Goal: Task Accomplishment & Management: Use online tool/utility

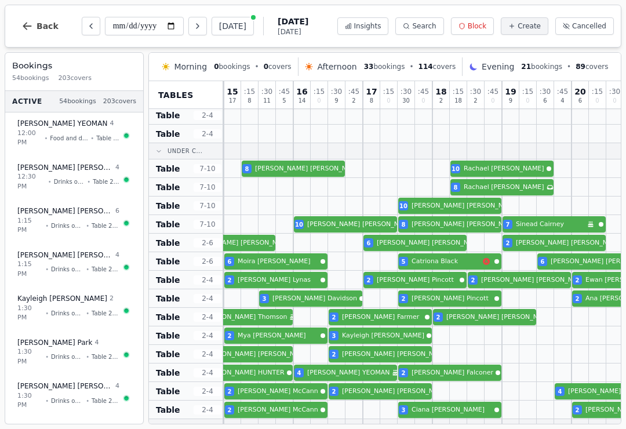
scroll to position [282, 208]
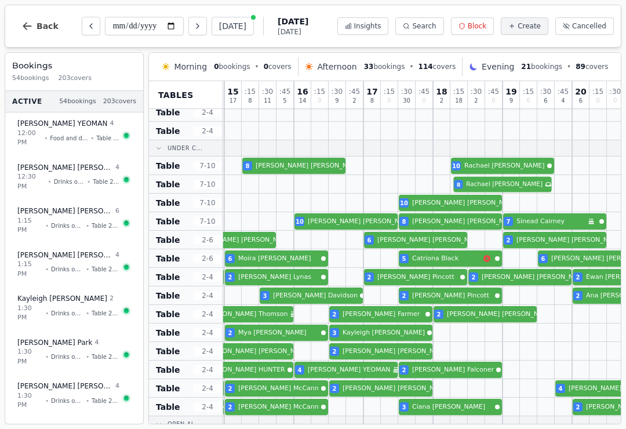
select select "****"
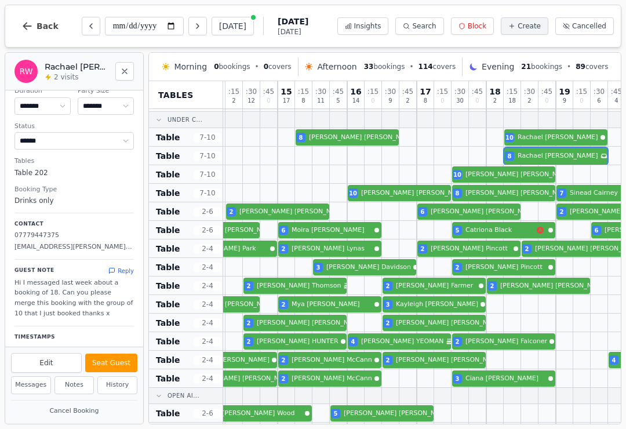
scroll to position [307, 162]
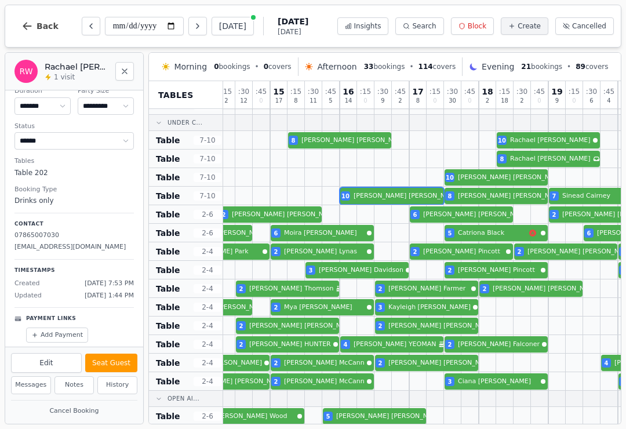
click at [391, 198] on div "10 [PERSON_NAME] 8 [PERSON_NAME] 7 [PERSON_NAME] Birthday celebration" at bounding box center [443, 196] width 765 height 19
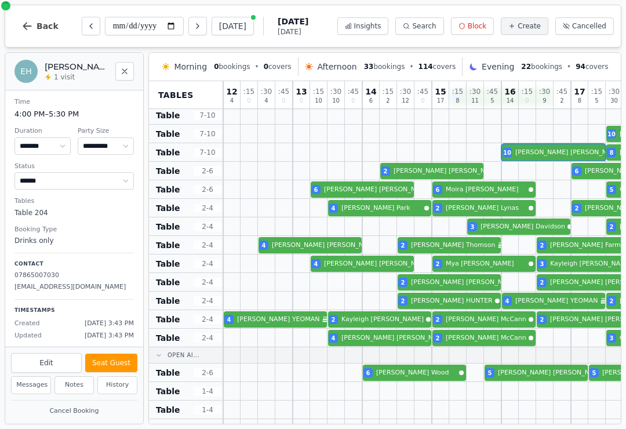
scroll to position [351, 0]
select select "*"
click at [387, 260] on div "4 [PERSON_NAME] 2 [PERSON_NAME] 3 [PERSON_NAME]" at bounding box center [605, 263] width 765 height 19
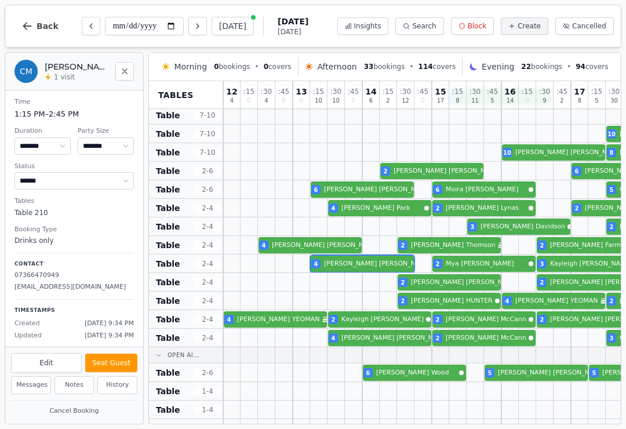
click at [119, 364] on button "Seat Guest" at bounding box center [111, 363] width 52 height 19
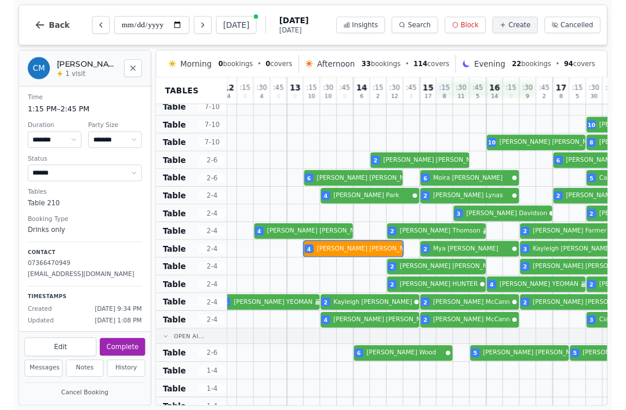
scroll to position [355, 7]
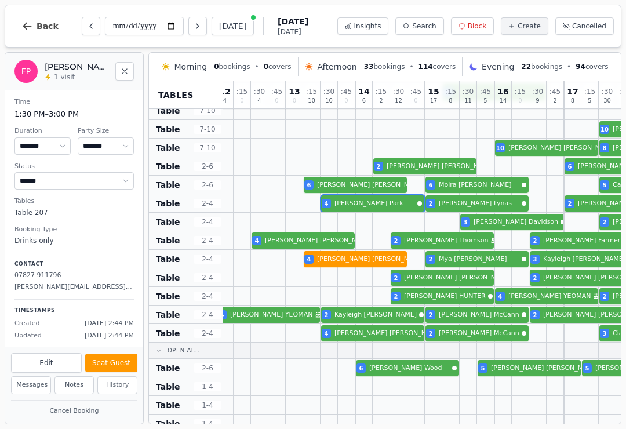
click at [388, 209] on div "4 [PERSON_NAME] 2 [PERSON_NAME] 2 [PERSON_NAME] 2 [PERSON_NAME] 2 [PERSON_NAME]" at bounding box center [598, 203] width 765 height 19
click at [119, 363] on button "Seat Guest" at bounding box center [111, 363] width 52 height 19
select select "******"
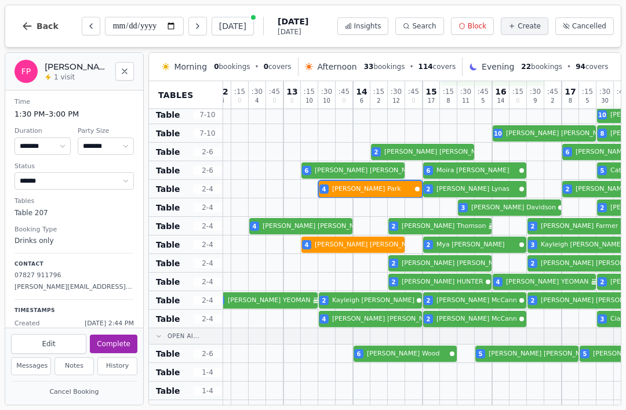
scroll to position [377, 11]
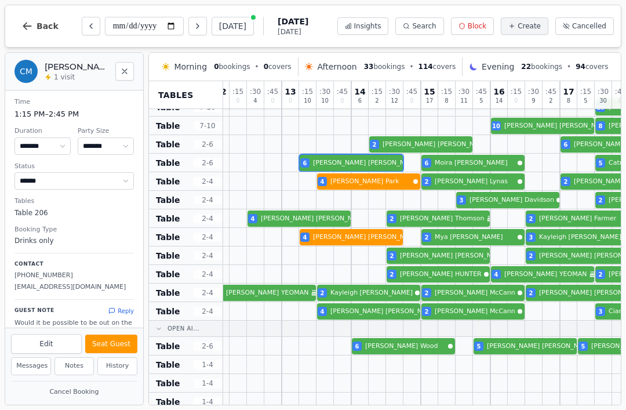
select select "*"
click at [118, 348] on button "Seat Guest" at bounding box center [111, 343] width 52 height 19
select select "******"
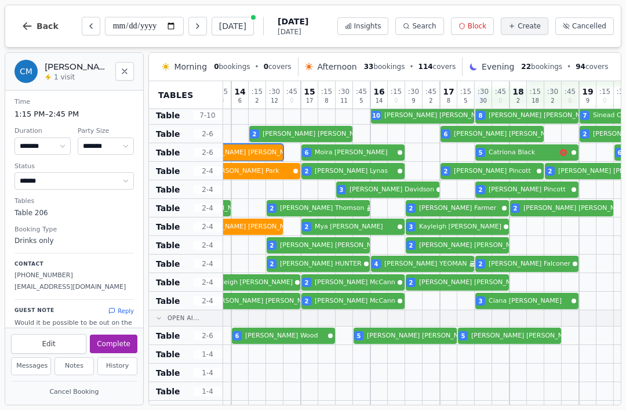
scroll to position [369, 190]
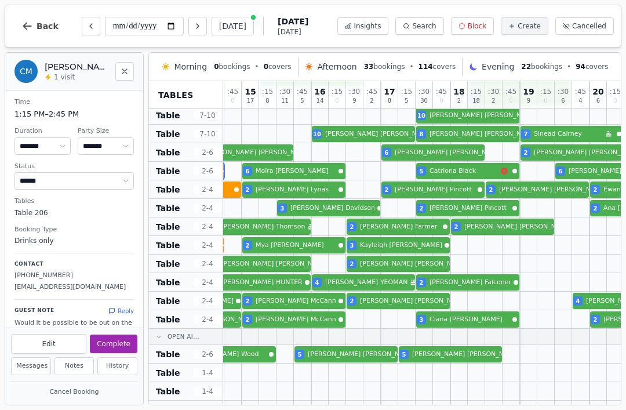
select select "*"
select select "******"
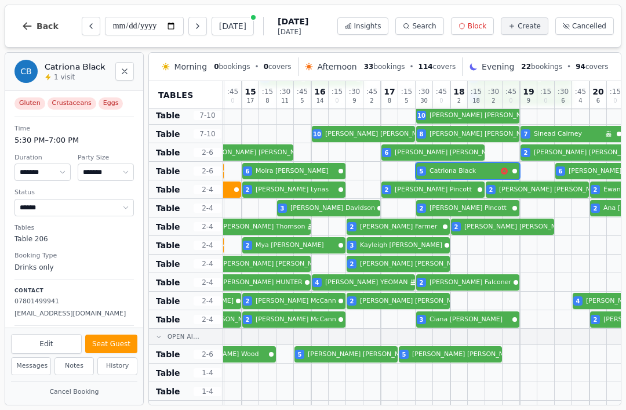
click at [488, 170] on div "6 [PERSON_NAME] 6 [PERSON_NAME] 5 [PERSON_NAME] 6 [PERSON_NAME]" at bounding box center [415, 171] width 765 height 19
click at [124, 72] on icon "Close" at bounding box center [124, 71] width 5 height 5
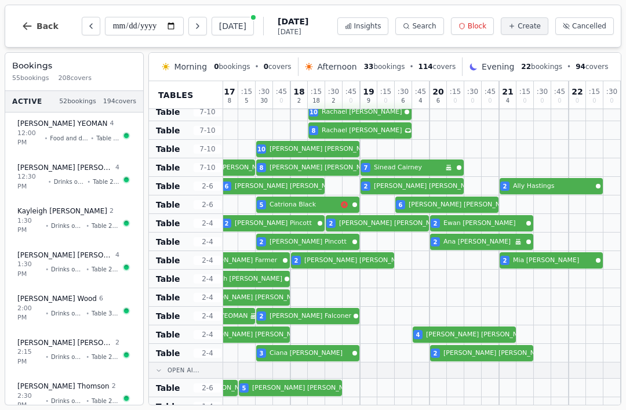
scroll to position [336, 350]
select select "****"
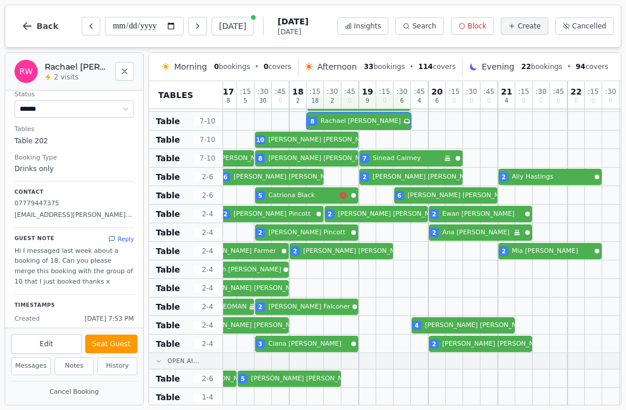
scroll to position [345, 352]
click at [480, 326] on div "4 CHRISTINA YEOMAN Birthday celebration 2 Kayleigh McGill 2 Siobhan McCann 2 Co…" at bounding box center [253, 325] width 765 height 19
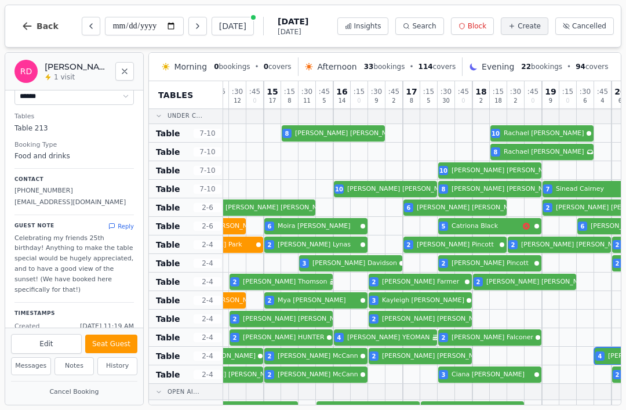
scroll to position [315, 168]
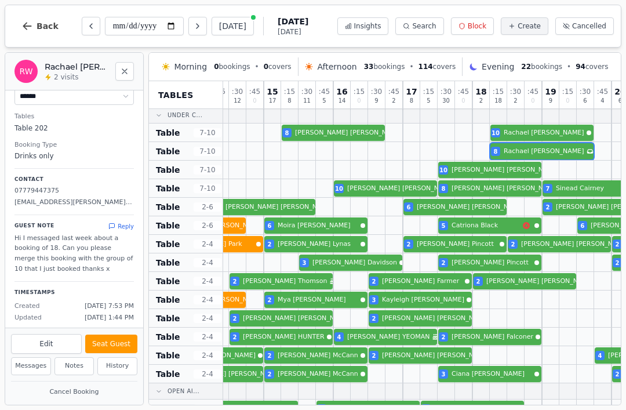
click at [552, 155] on div "8 Rachael Whyte Has conversation thread" at bounding box center [437, 151] width 765 height 19
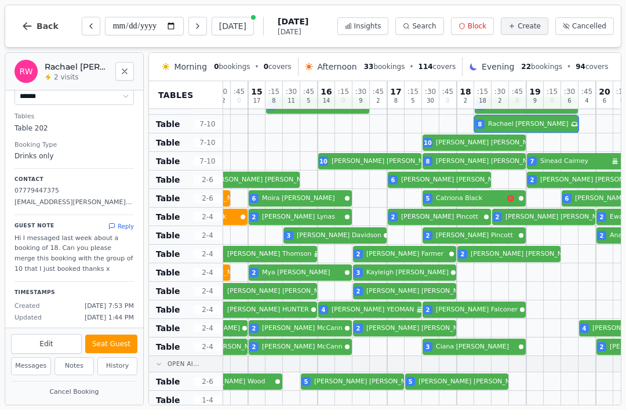
scroll to position [350, 187]
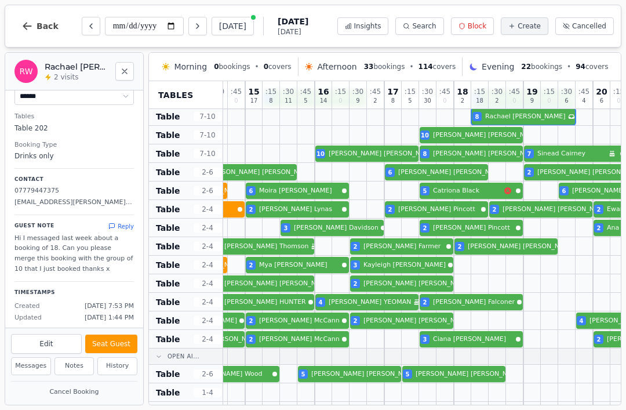
click at [436, 321] on div "4 CHRISTINA YEOMAN Birthday celebration 2 Kayleigh McGill 2 Siobhan McCann 2 Co…" at bounding box center [419, 320] width 765 height 19
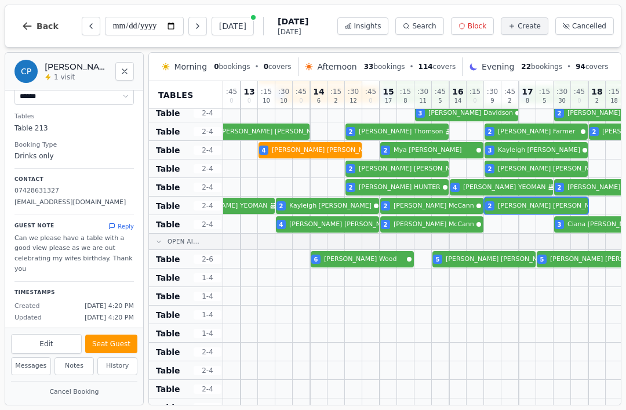
scroll to position [466, 54]
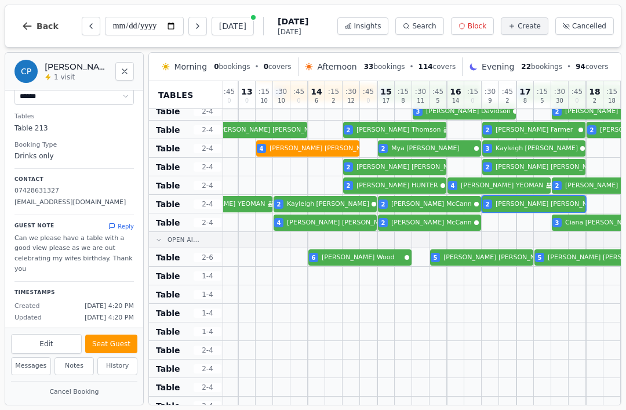
select select "*"
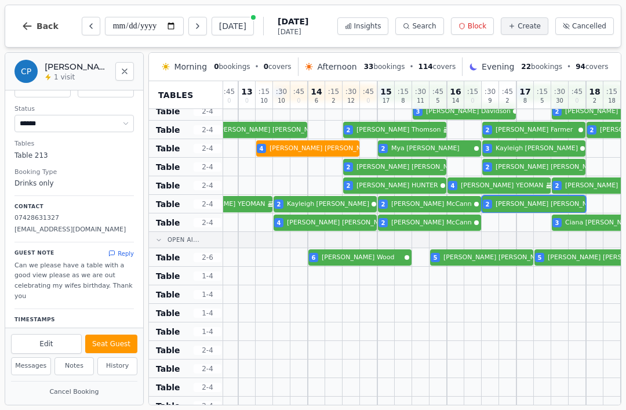
click at [355, 248] on div at bounding box center [351, 257] width 17 height 18
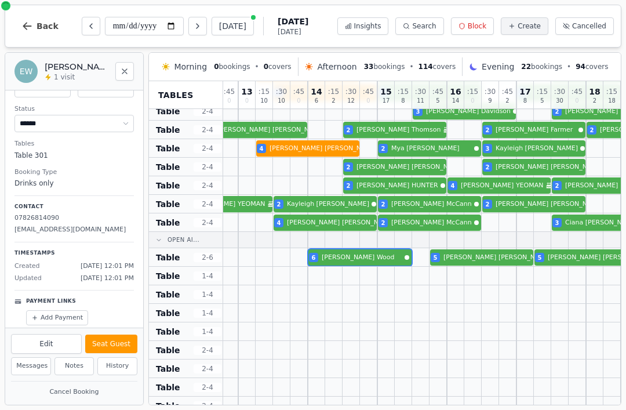
click at [121, 330] on div "Edit Seat Guest" at bounding box center [74, 342] width 138 height 29
click at [121, 347] on button "Seat Guest" at bounding box center [111, 343] width 52 height 19
select select "******"
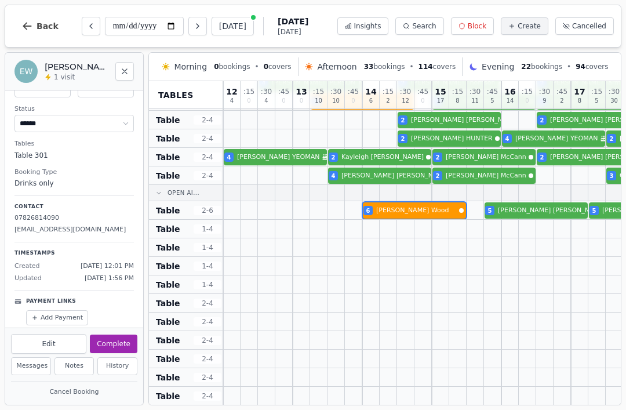
scroll to position [554, -1]
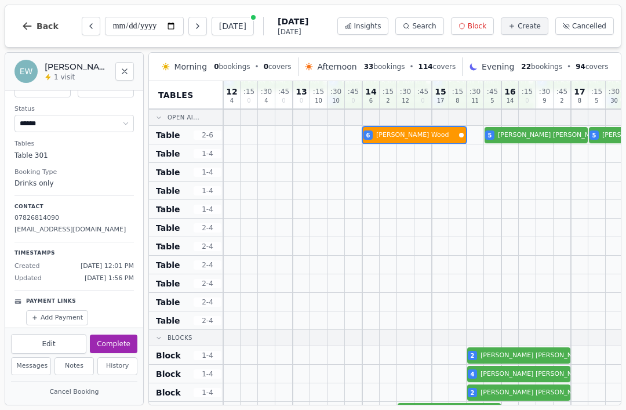
click at [129, 70] on icon "Close" at bounding box center [124, 71] width 9 height 9
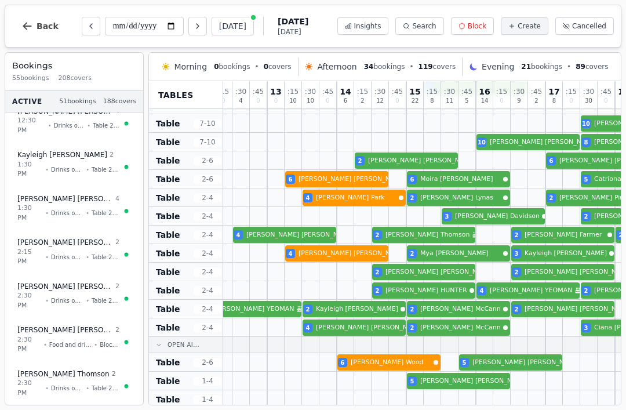
scroll to position [365, 26]
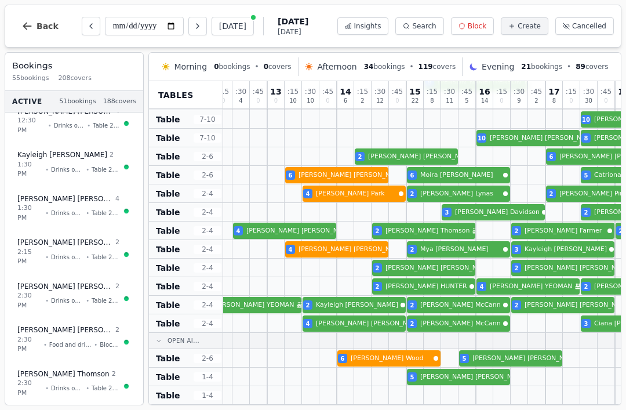
select select "****"
select select "*"
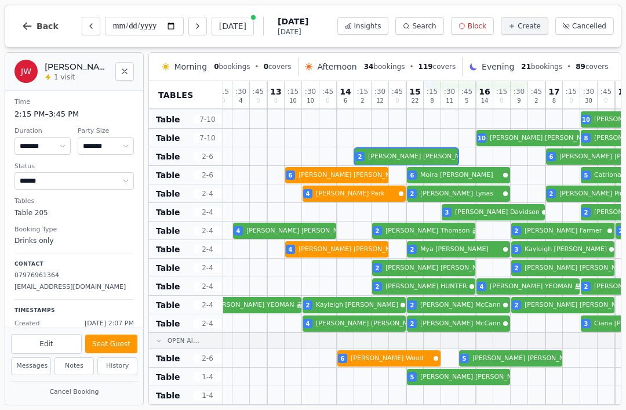
click at [118, 336] on button "Seat Guest" at bounding box center [111, 343] width 52 height 19
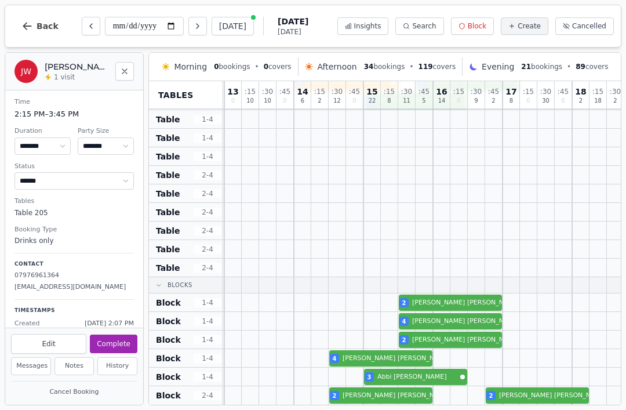
scroll to position [641, 67]
click at [353, 387] on div at bounding box center [355, 395] width 17 height 19
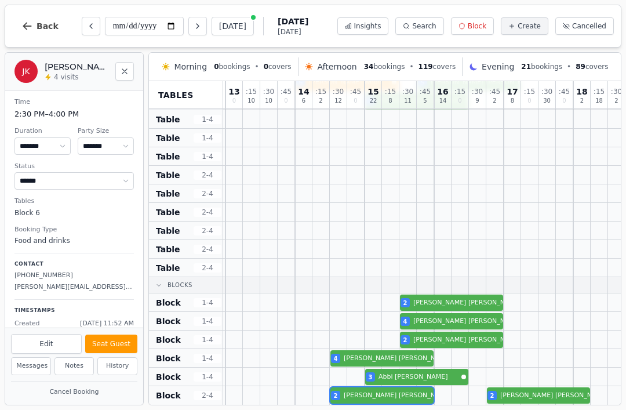
click at [115, 344] on button "Seat Guest" at bounding box center [111, 343] width 52 height 19
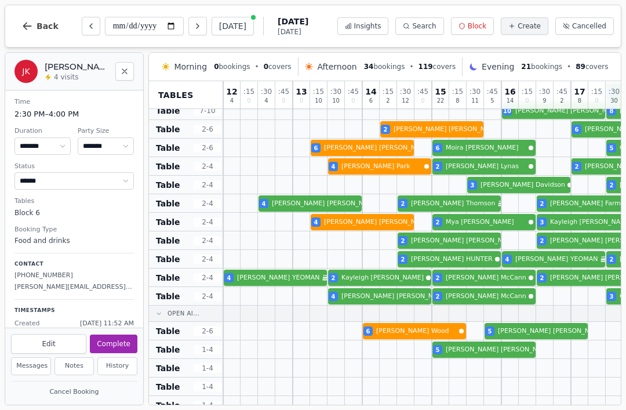
scroll to position [392, 0]
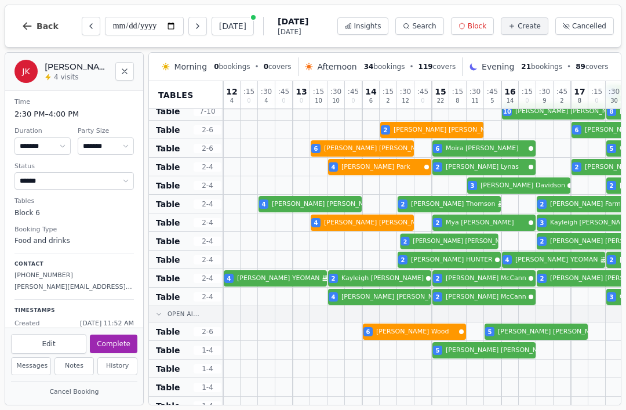
click at [425, 232] on div at bounding box center [422, 241] width 17 height 18
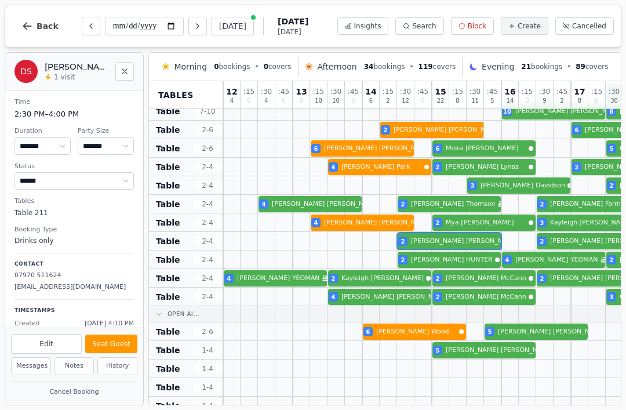
click at [115, 346] on button "Seat Guest" at bounding box center [111, 343] width 52 height 19
select select "******"
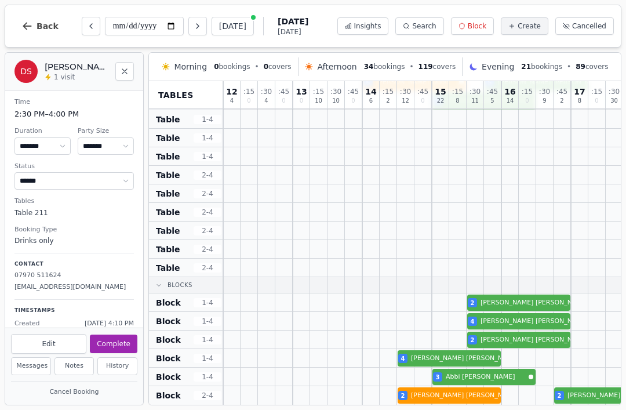
scroll to position [641, 0]
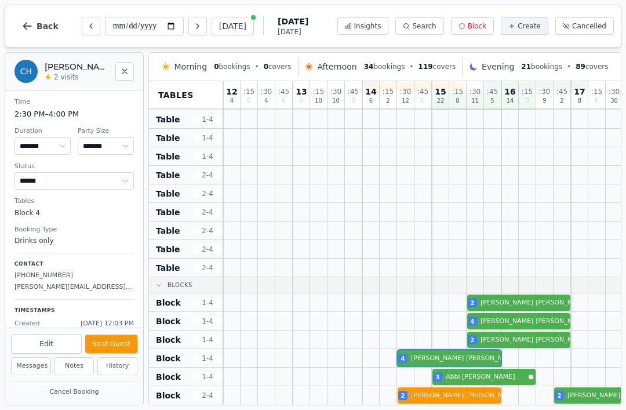
select select "*"
click at [434, 360] on div "4 Craig Henderson" at bounding box center [605, 358] width 765 height 19
click at [123, 343] on button "Seat Guest" at bounding box center [111, 343] width 52 height 19
select select "******"
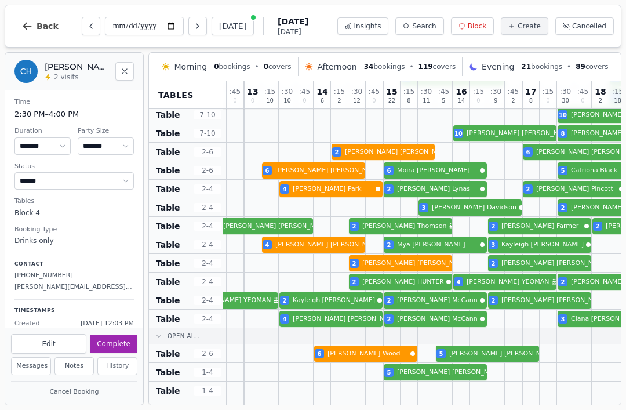
scroll to position [367, 49]
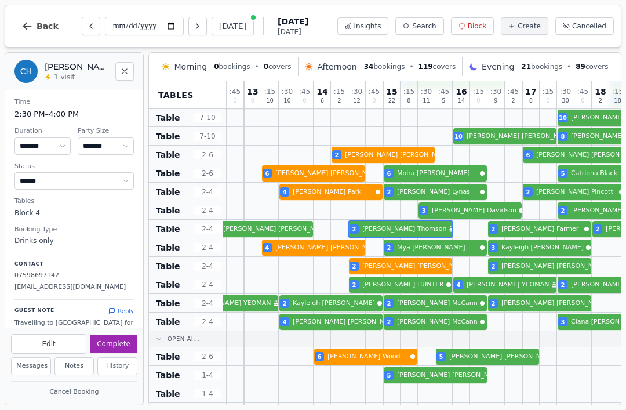
select select "*"
click at [117, 337] on button "Seat Guest" at bounding box center [111, 343] width 52 height 19
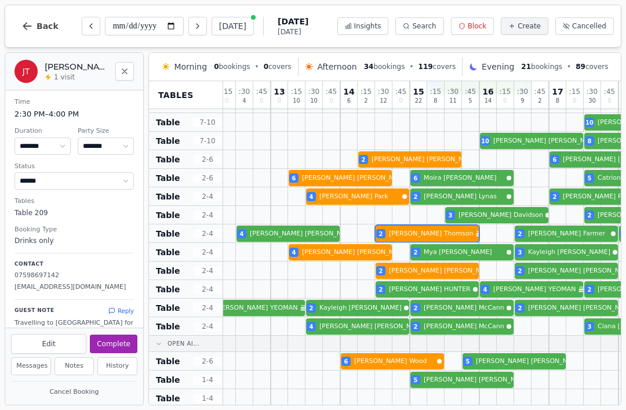
scroll to position [362, 21]
click at [438, 298] on div "2 [PERSON_NAME] 4 [PERSON_NAME] Birthday celebration 2 [PERSON_NAME]" at bounding box center [584, 289] width 765 height 19
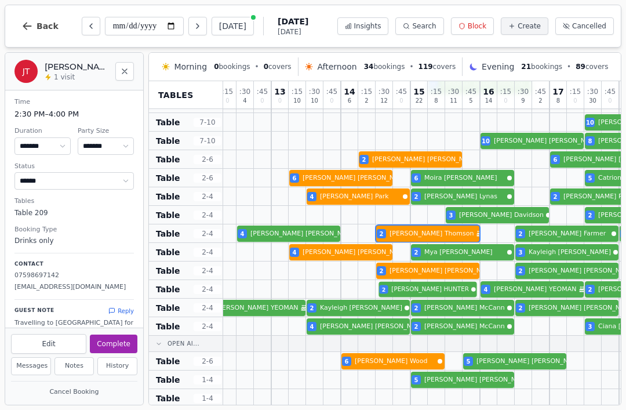
click at [445, 293] on div "2 [PERSON_NAME] 4 [PERSON_NAME] Birthday celebration 2 [PERSON_NAME]" at bounding box center [584, 289] width 765 height 19
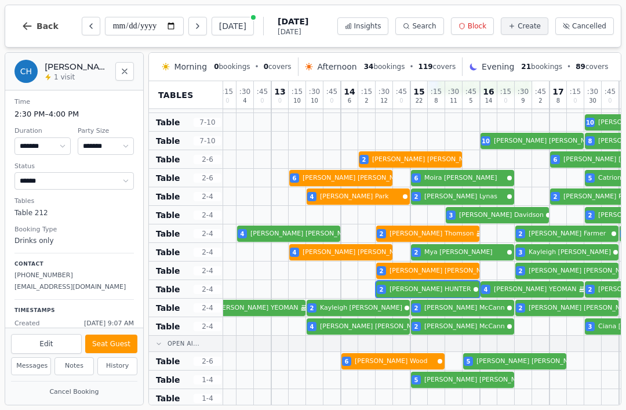
click at [114, 338] on button "Seat Guest" at bounding box center [111, 343] width 52 height 19
select select "******"
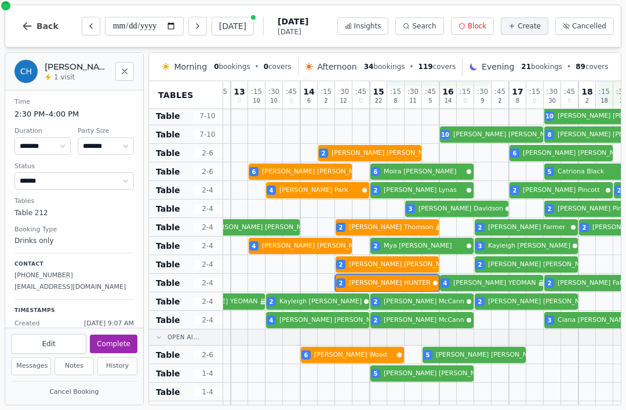
scroll to position [365, 71]
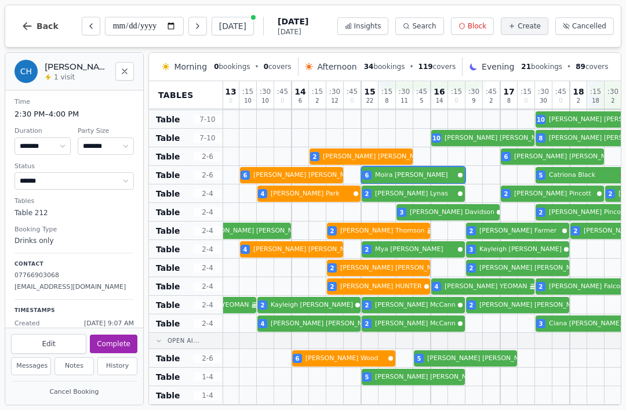
select select "*"
select select "******"
click at [420, 166] on div at bounding box center [421, 175] width 17 height 18
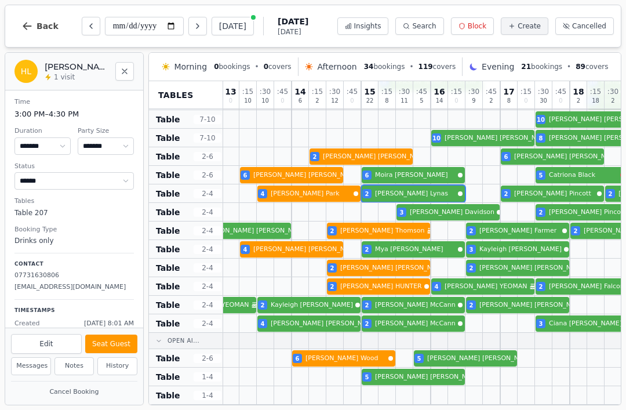
click at [432, 198] on div "4 [PERSON_NAME] 2 [PERSON_NAME] 2 [PERSON_NAME] 2 [PERSON_NAME] 2 [PERSON_NAME]" at bounding box center [534, 193] width 765 height 19
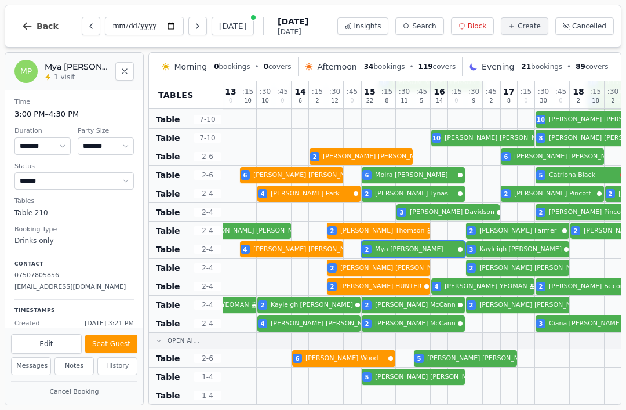
click at [429, 241] on div at bounding box center [421, 249] width 17 height 18
click at [427, 165] on div at bounding box center [421, 156] width 17 height 18
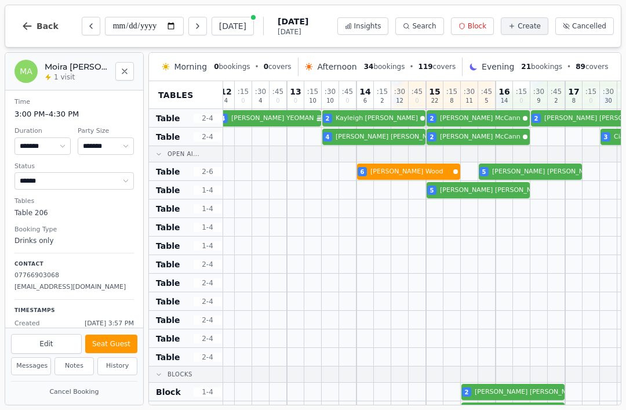
scroll to position [552, 6]
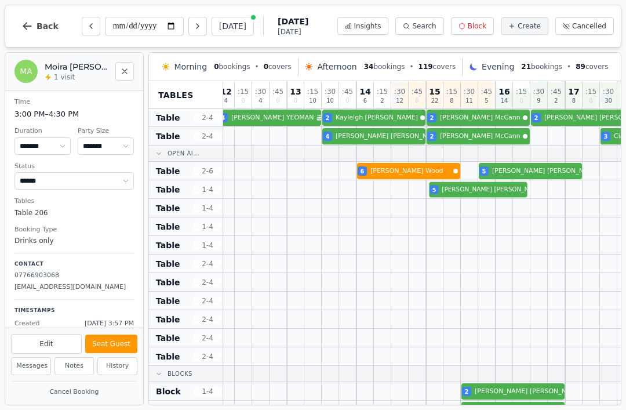
select select "*"
click at [479, 180] on div at bounding box center [486, 189] width 17 height 18
click at [118, 343] on button "Seat Guest" at bounding box center [111, 343] width 52 height 19
select select "******"
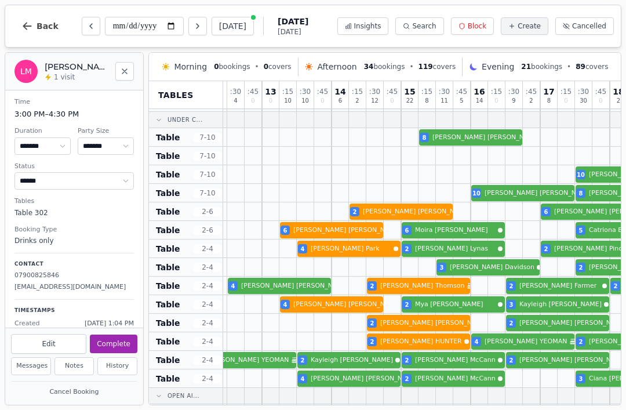
scroll to position [312, 31]
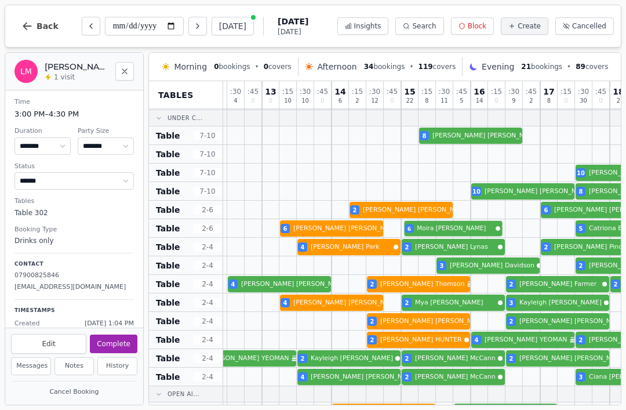
select select "*"
click at [463, 219] on div at bounding box center [461, 228] width 17 height 18
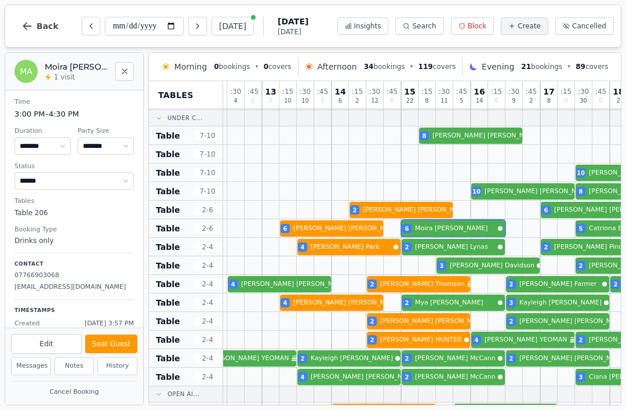
click at [128, 343] on button "Seat Guest" at bounding box center [111, 343] width 52 height 19
select select "******"
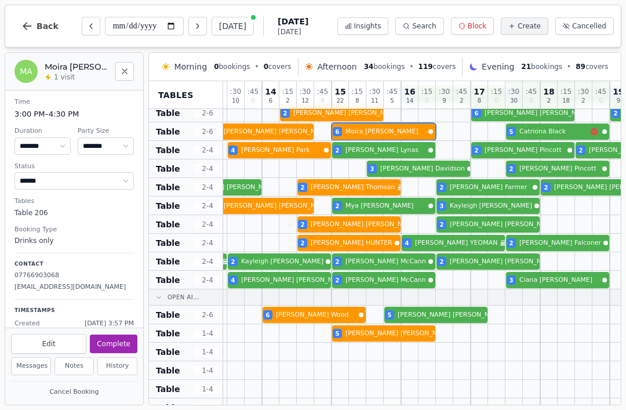
scroll to position [409, 100]
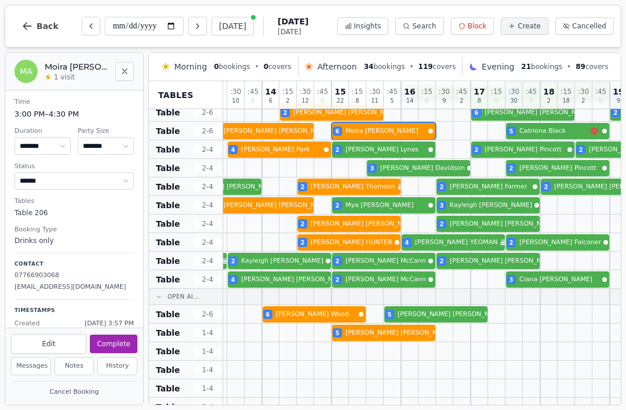
select select "*"
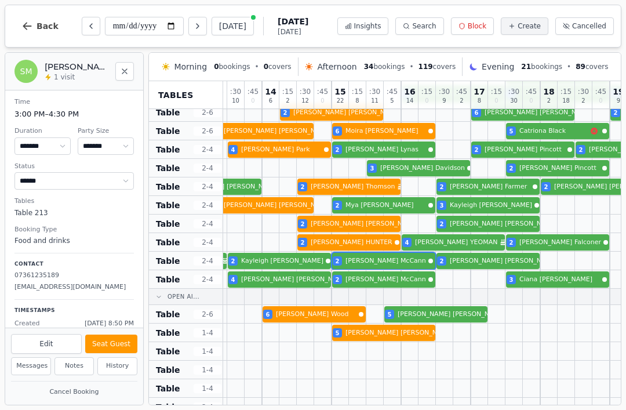
click at [388, 267] on div "4 CHRISTINA YEOMAN Birthday celebration 2 Kayleigh McGill 2 Siobhan McCann 2 Co…" at bounding box center [505, 261] width 765 height 19
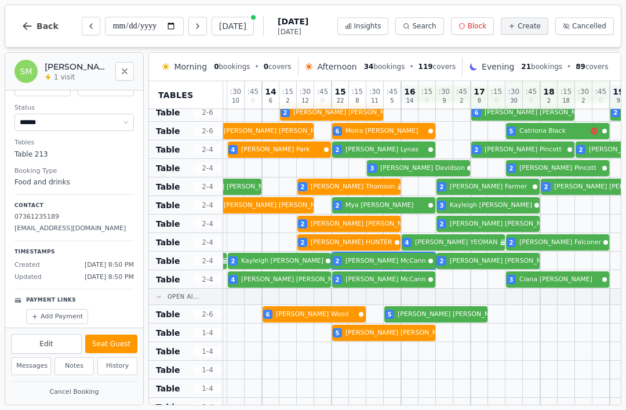
scroll to position [57, 0]
click at [111, 347] on button "Seat Guest" at bounding box center [111, 343] width 52 height 19
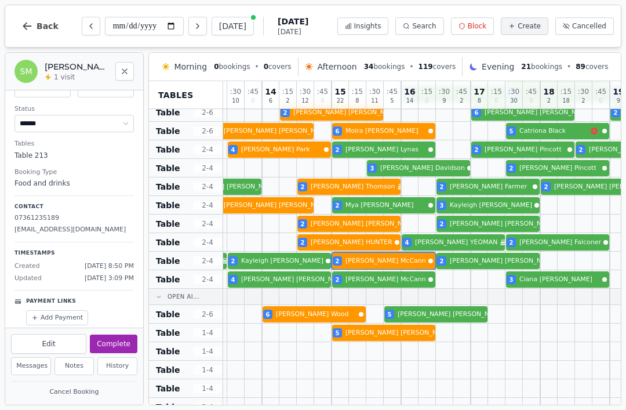
click at [394, 288] on div "4 [PERSON_NAME] 2 [PERSON_NAME] 3 [PERSON_NAME] 2 [PERSON_NAME]" at bounding box center [505, 279] width 765 height 19
click at [385, 287] on div at bounding box center [392, 279] width 17 height 18
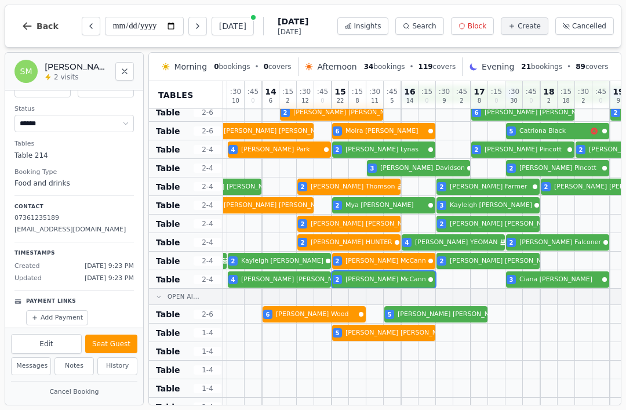
click at [123, 338] on button "Seat Guest" at bounding box center [111, 343] width 52 height 19
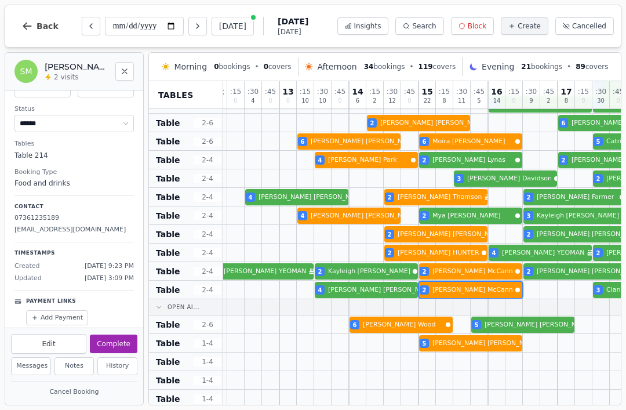
scroll to position [398, 14]
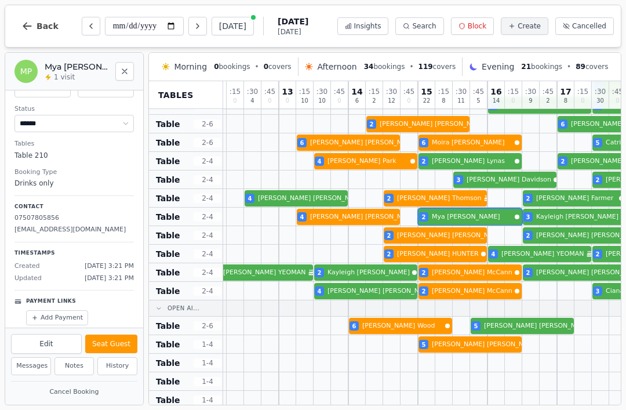
click at [496, 217] on div "4 [PERSON_NAME] 2 [PERSON_NAME] 3 [PERSON_NAME]" at bounding box center [591, 217] width 765 height 19
click at [122, 339] on button "Seat Guest" at bounding box center [111, 343] width 52 height 19
select select "******"
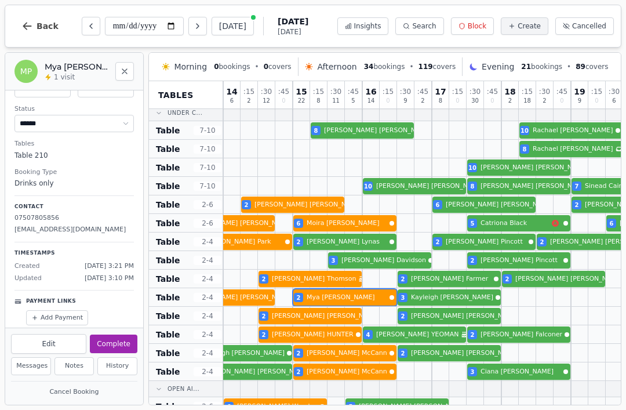
scroll to position [317, 138]
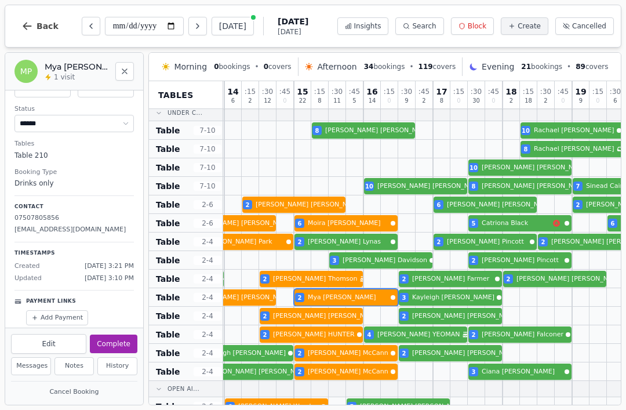
select select "*"
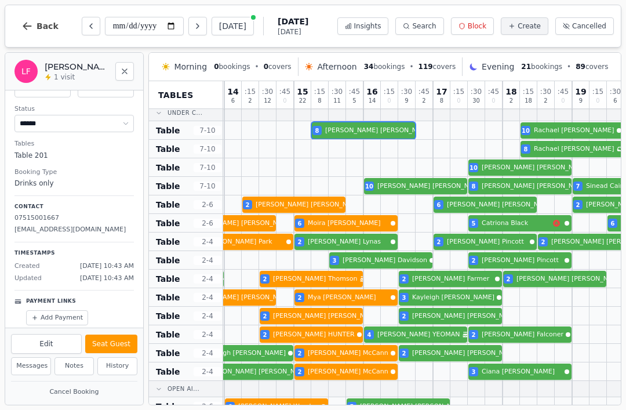
click at [357, 134] on div "8 [PERSON_NAME] 10 [PERSON_NAME]" at bounding box center [467, 130] width 765 height 19
click at [119, 344] on button "Seat Guest" at bounding box center [111, 343] width 52 height 19
select select "******"
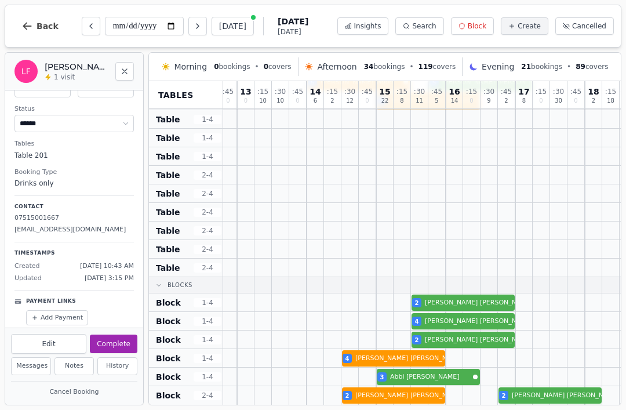
scroll to position [641, 55]
select select "*"
click at [442, 367] on div at bounding box center [437, 376] width 17 height 18
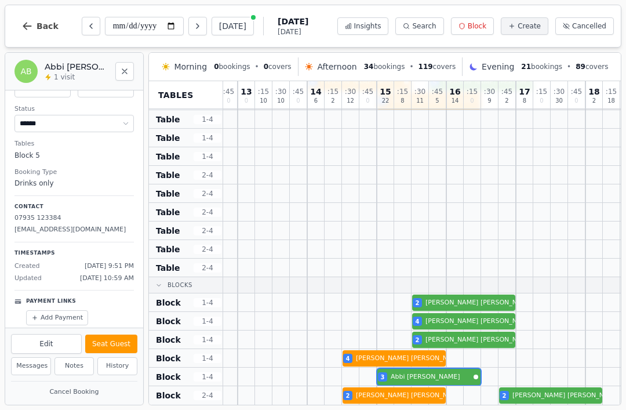
click at [115, 344] on button "Seat Guest" at bounding box center [111, 343] width 52 height 19
select select "******"
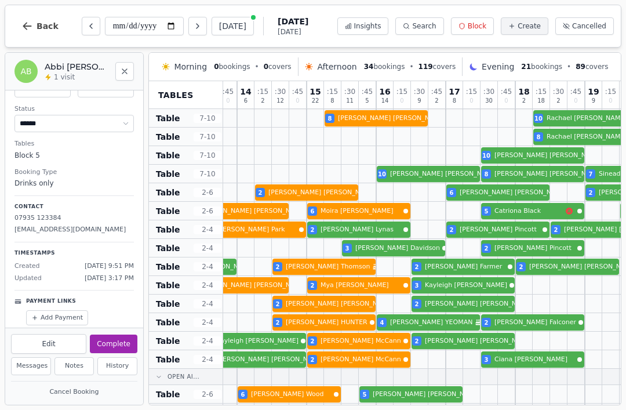
scroll to position [306, 128]
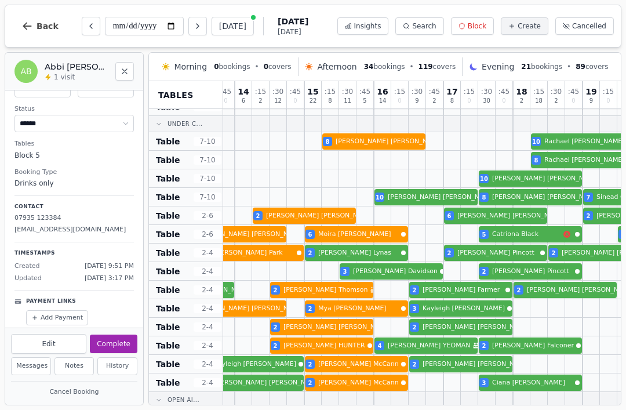
select select "*"
select select "******"
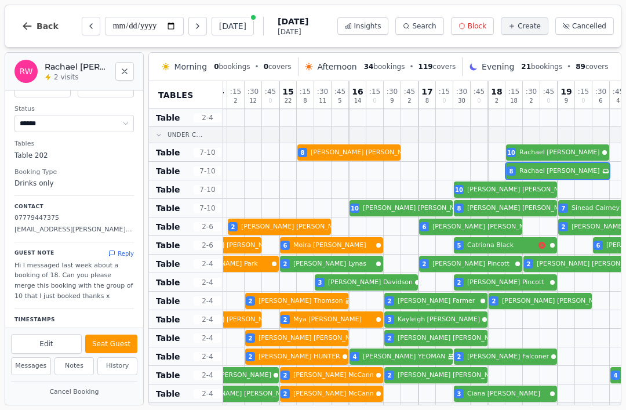
scroll to position [292, 159]
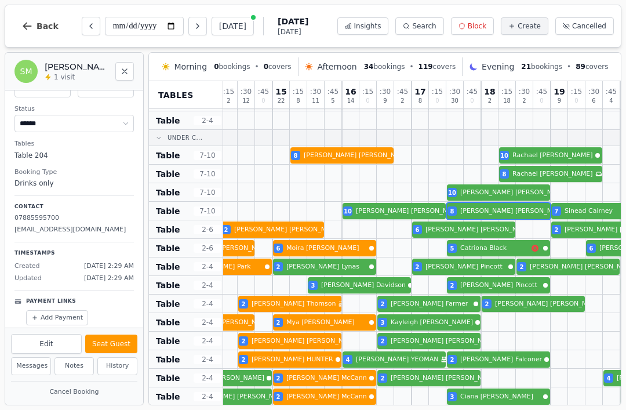
click at [479, 202] on div at bounding box center [472, 211] width 17 height 18
click at [399, 202] on div at bounding box center [402, 211] width 17 height 18
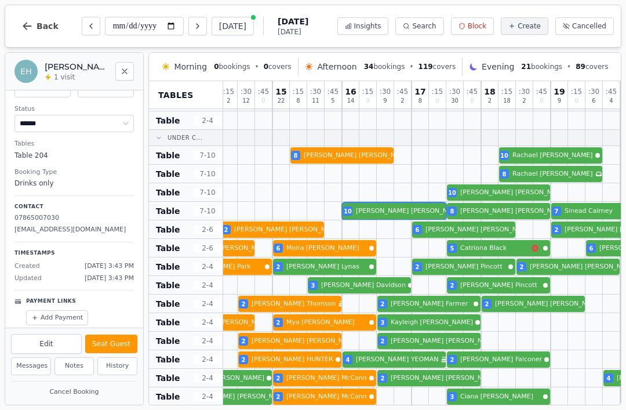
click at [473, 180] on div at bounding box center [472, 174] width 17 height 18
click at [480, 183] on div at bounding box center [472, 192] width 17 height 18
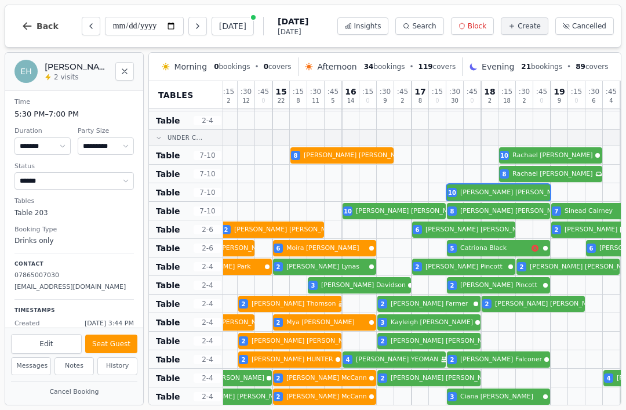
scroll to position [0, 0]
click at [422, 216] on div "10 [PERSON_NAME] 8 [PERSON_NAME] 7 [PERSON_NAME] Birthday celebration" at bounding box center [446, 211] width 765 height 19
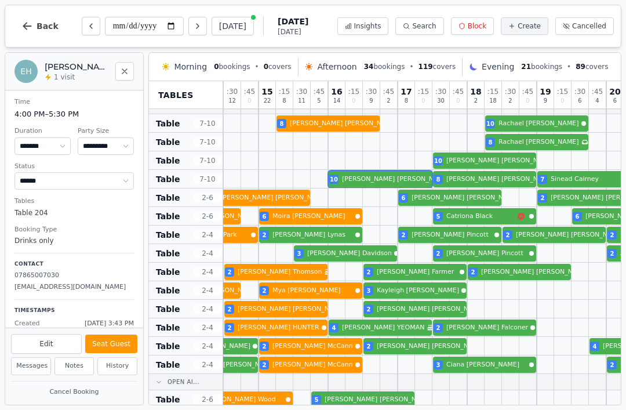
scroll to position [325, 174]
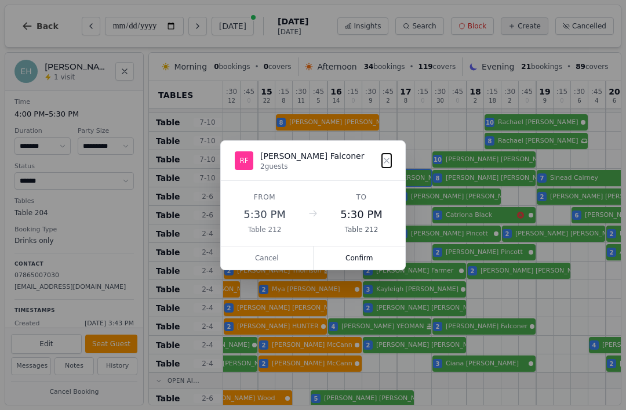
click at [278, 251] on button "Cancel" at bounding box center [267, 257] width 93 height 23
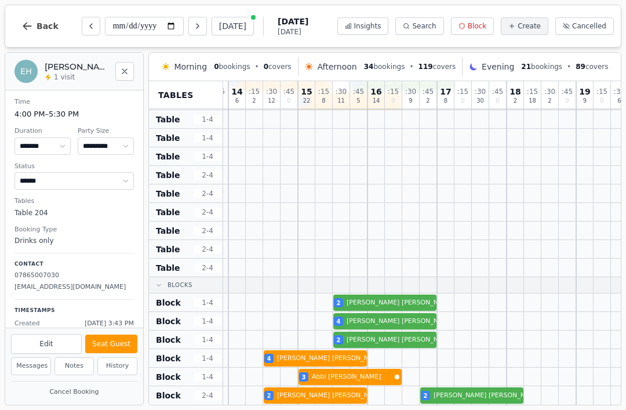
scroll to position [641, 134]
select select "*"
click at [407, 304] on div "2 Lyndsay Logan" at bounding box center [471, 302] width 765 height 19
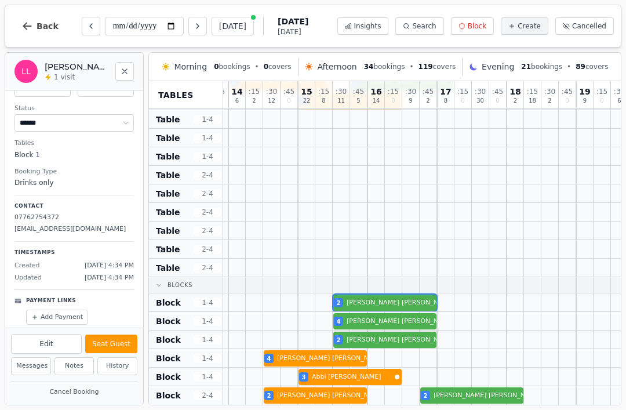
scroll to position [57, 0]
click at [125, 348] on button "Seat Guest" at bounding box center [111, 343] width 52 height 19
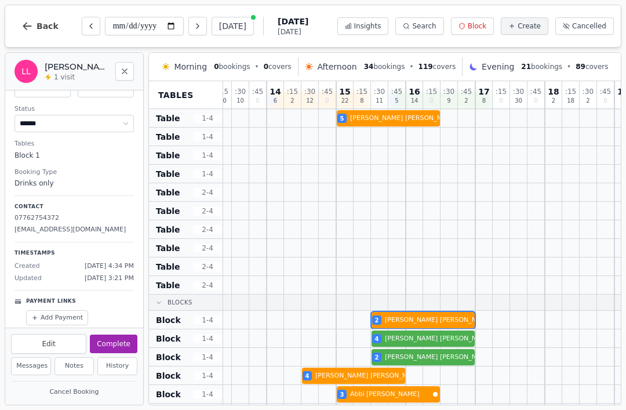
scroll to position [624, 96]
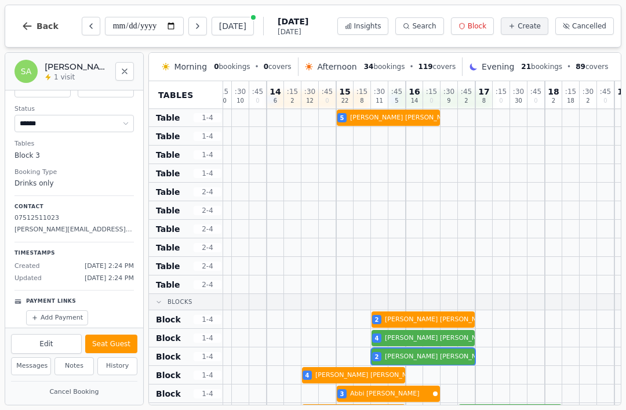
click at [440, 358] on div "2 Stephanie Adamson" at bounding box center [510, 356] width 765 height 19
click at [124, 341] on button "Seat Guest" at bounding box center [111, 343] width 52 height 19
select select "******"
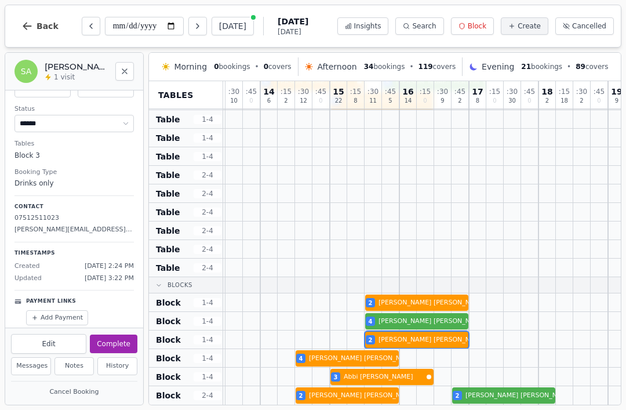
scroll to position [641, 102]
select select "*"
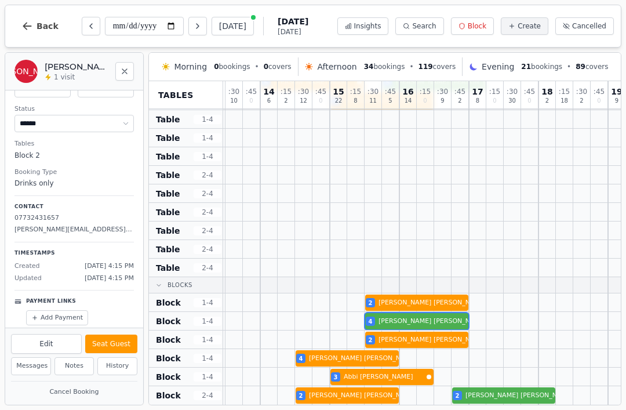
click at [427, 327] on div "4 Judith Anderson" at bounding box center [503, 321] width 765 height 19
click at [122, 346] on button "Seat Guest" at bounding box center [111, 343] width 52 height 19
select select "******"
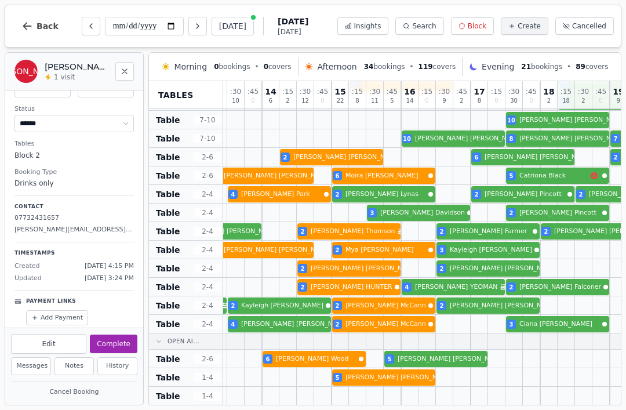
scroll to position [365, 100]
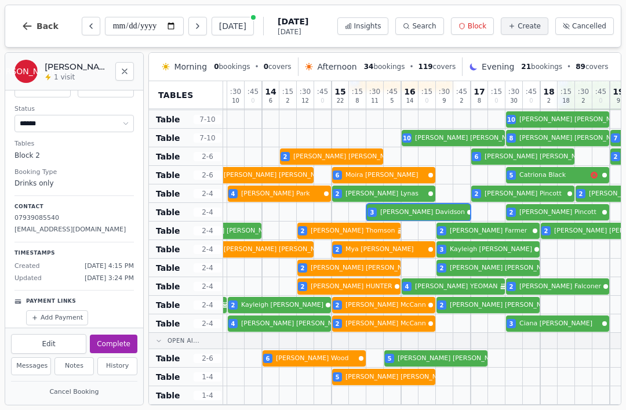
select select "*"
click at [436, 211] on div "3 [PERSON_NAME] 2 [PERSON_NAME] 2 [PERSON_NAME] Birthday celebration" at bounding box center [505, 212] width 765 height 19
click at [124, 344] on button "Seat Guest" at bounding box center [111, 343] width 52 height 19
select select "******"
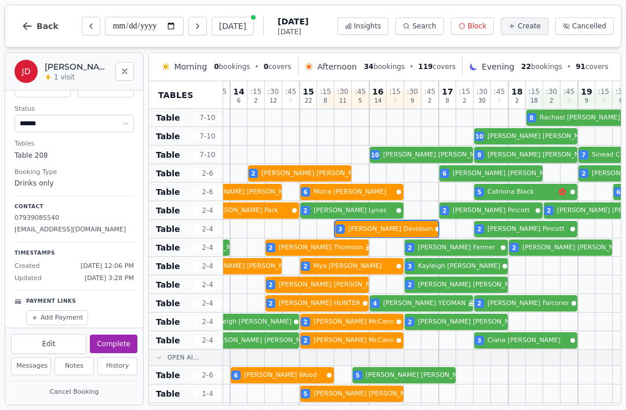
scroll to position [344, 134]
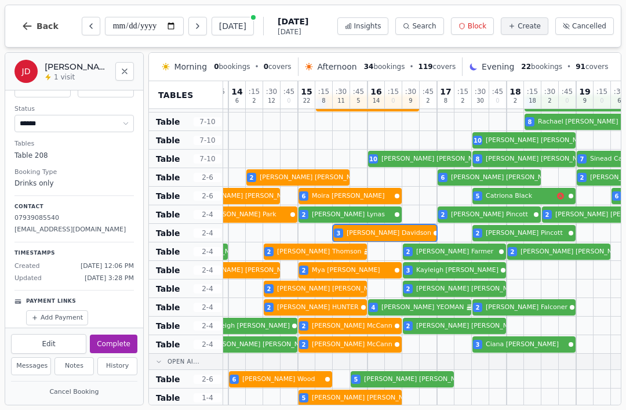
click at [427, 140] on div at bounding box center [428, 140] width 17 height 18
select select "**"
select select "******"
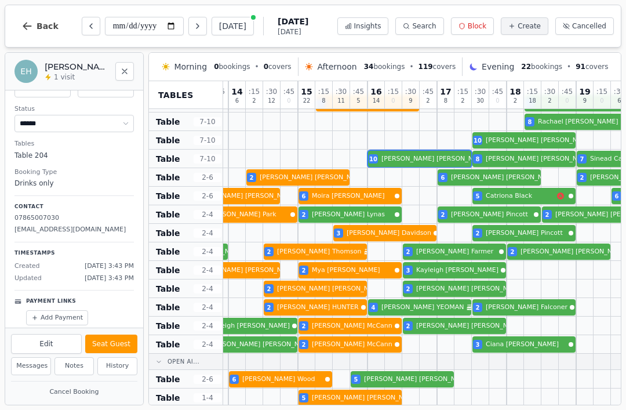
click at [424, 161] on div "10 [PERSON_NAME] 8 [PERSON_NAME] 7 [PERSON_NAME] Birthday celebration" at bounding box center [471, 159] width 765 height 19
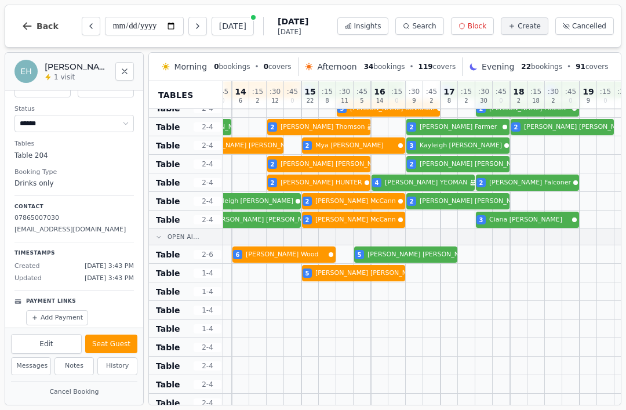
scroll to position [470, 131]
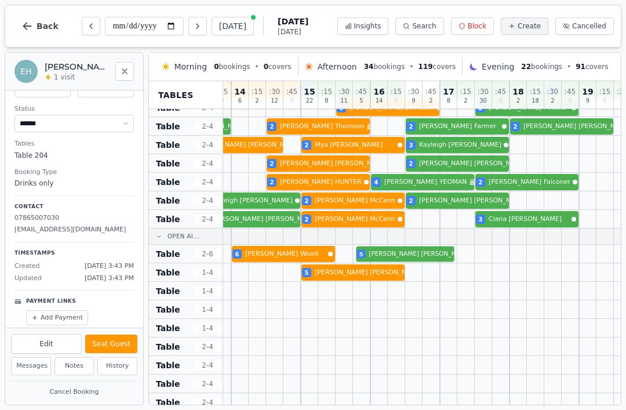
select select "*"
click at [428, 259] on div "6 Ellie Wood 5 Julie Smith" at bounding box center [474, 254] width 765 height 19
click at [118, 340] on button "Seat Guest" at bounding box center [111, 343] width 52 height 19
select select "******"
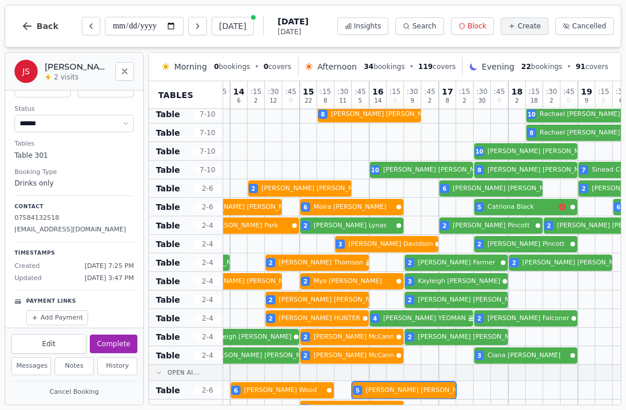
scroll to position [335, 132]
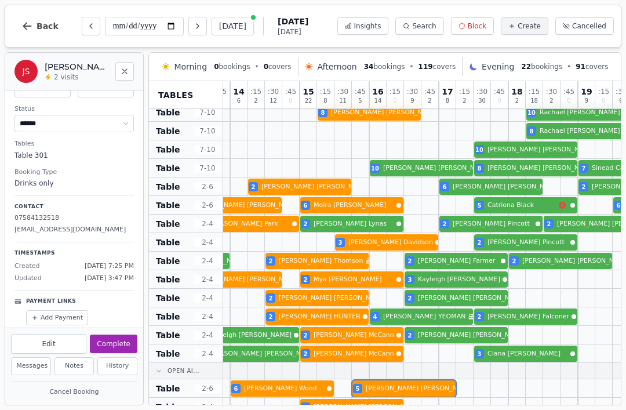
click at [365, 241] on div "3 [PERSON_NAME] 2 [PERSON_NAME] 2 [PERSON_NAME] Birthday celebration" at bounding box center [473, 242] width 765 height 19
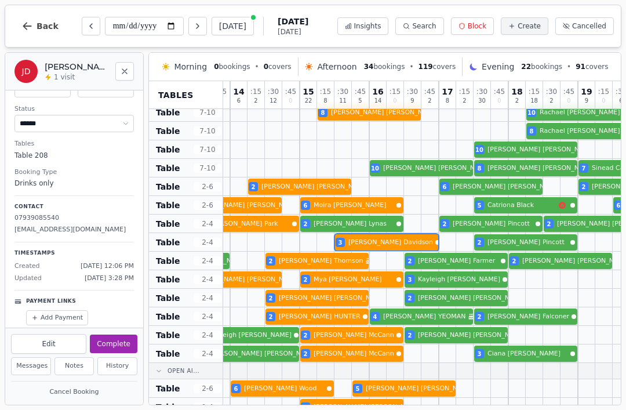
select select "*"
select select "******"
click at [369, 225] on div "4 [PERSON_NAME] 2 [PERSON_NAME] 2 [PERSON_NAME] 2 [PERSON_NAME] 2 [PERSON_NAME]" at bounding box center [473, 223] width 765 height 19
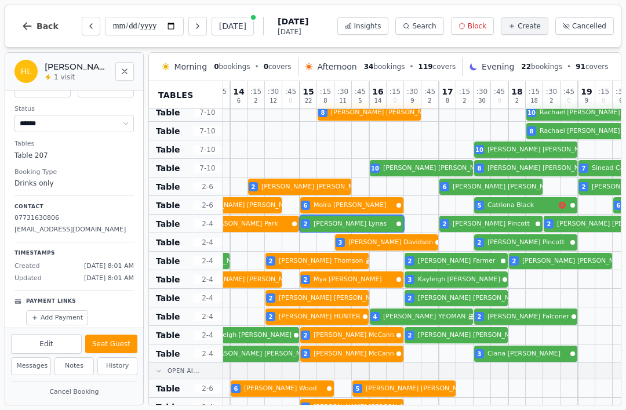
click at [354, 224] on div "4 [PERSON_NAME] 2 [PERSON_NAME] 2 [PERSON_NAME] 2 [PERSON_NAME] 2 [PERSON_NAME]" at bounding box center [473, 223] width 765 height 19
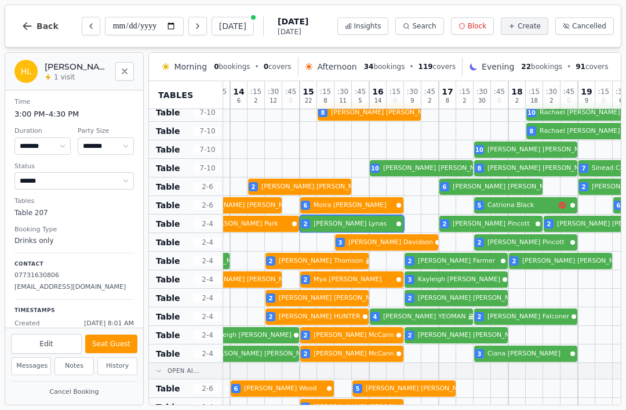
scroll to position [0, 0]
click at [439, 166] on div "10 [PERSON_NAME] 8 [PERSON_NAME] 7 [PERSON_NAME] Birthday celebration" at bounding box center [473, 168] width 765 height 19
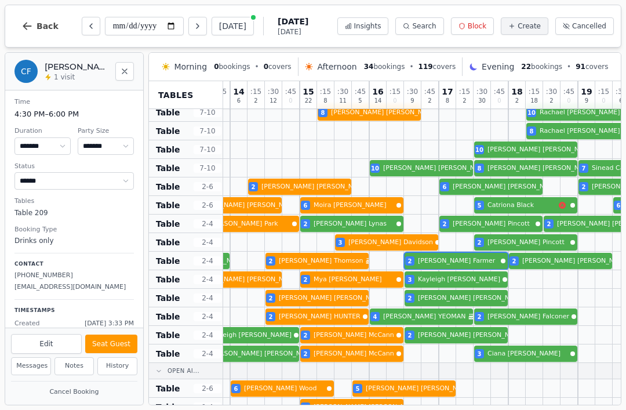
click at [454, 252] on div at bounding box center [447, 261] width 17 height 18
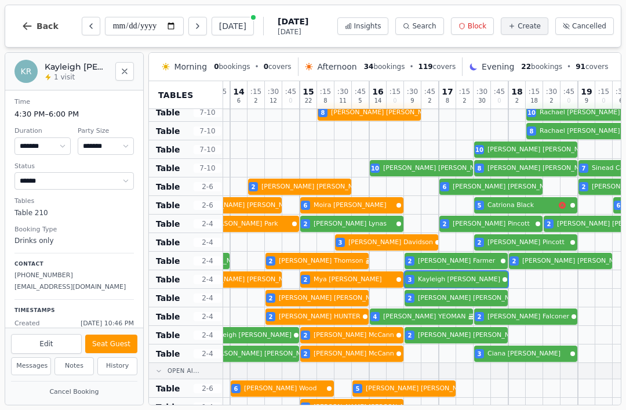
click at [458, 281] on div "4 [PERSON_NAME] 2 [PERSON_NAME] 3 [PERSON_NAME]" at bounding box center [473, 279] width 765 height 19
click at [442, 308] on div at bounding box center [447, 316] width 17 height 18
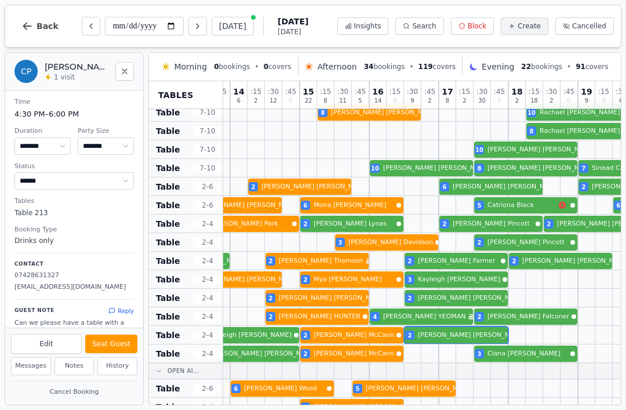
select select "*"
click at [422, 316] on div "2 [PERSON_NAME] 4 [PERSON_NAME] Birthday celebration 2 [PERSON_NAME]" at bounding box center [473, 316] width 765 height 19
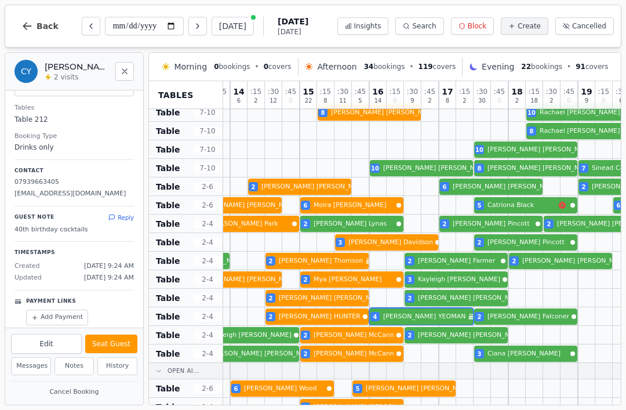
scroll to position [93, 0]
click at [130, 68] on button "Close" at bounding box center [124, 71] width 19 height 19
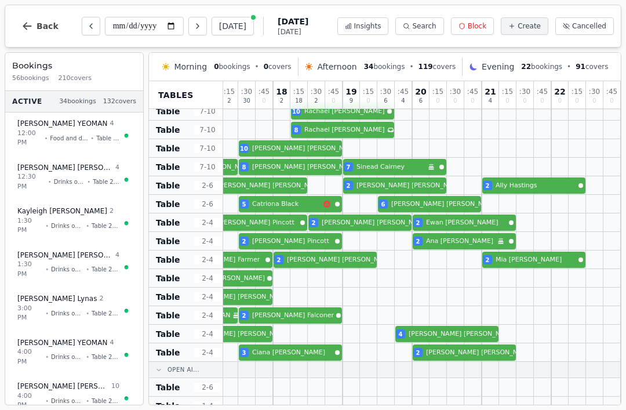
scroll to position [336, 367]
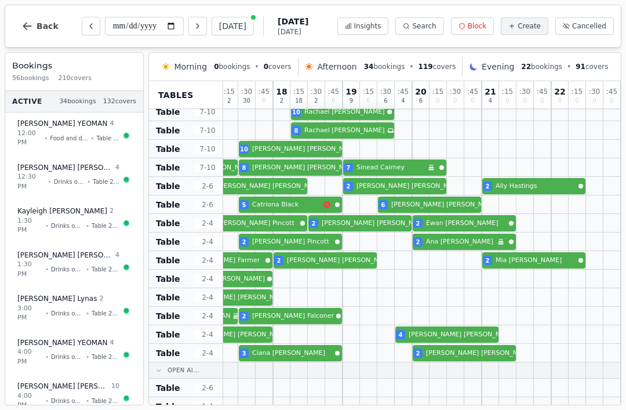
select select "****"
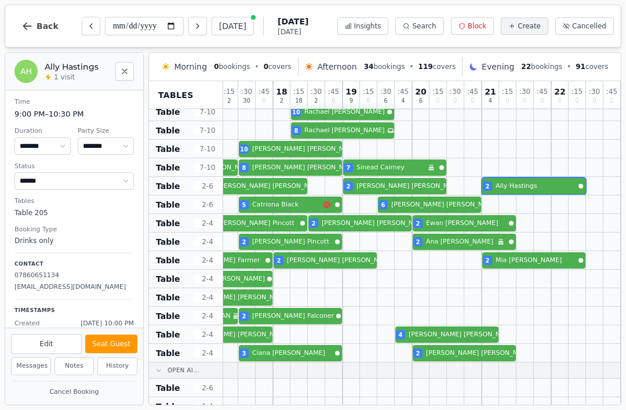
click at [548, 252] on div at bounding box center [542, 260] width 17 height 18
click at [473, 349] on div "4 [PERSON_NAME] 2 [PERSON_NAME] 3 [PERSON_NAME] 2 [PERSON_NAME]" at bounding box center [238, 353] width 765 height 19
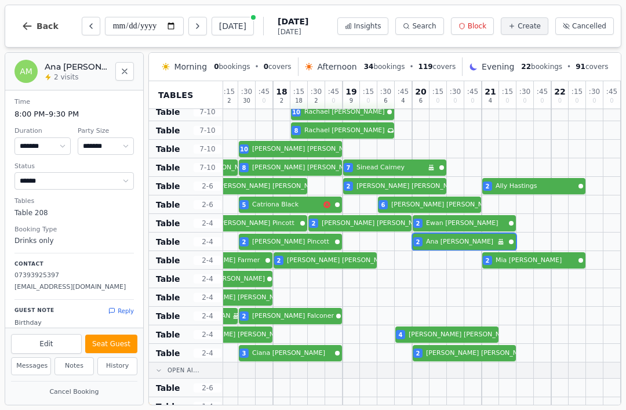
click at [469, 242] on div "3 [PERSON_NAME] 2 [PERSON_NAME] 2 [PERSON_NAME] Birthday celebration" at bounding box center [238, 241] width 765 height 19
click at [471, 231] on div at bounding box center [472, 223] width 17 height 18
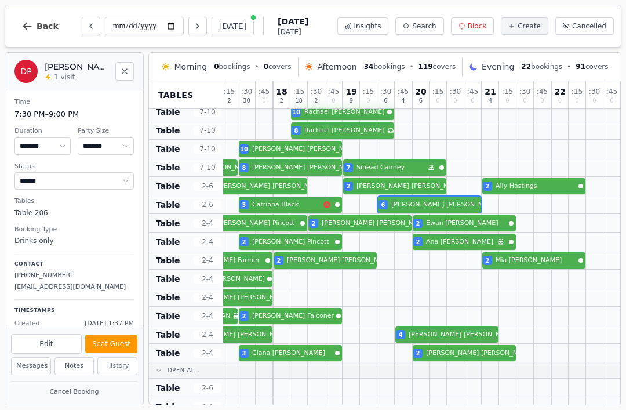
click at [443, 203] on div "6 [PERSON_NAME] 6 [PERSON_NAME] 5 [PERSON_NAME] 6 [PERSON_NAME]" at bounding box center [238, 204] width 765 height 19
click at [458, 177] on div at bounding box center [455, 186] width 17 height 18
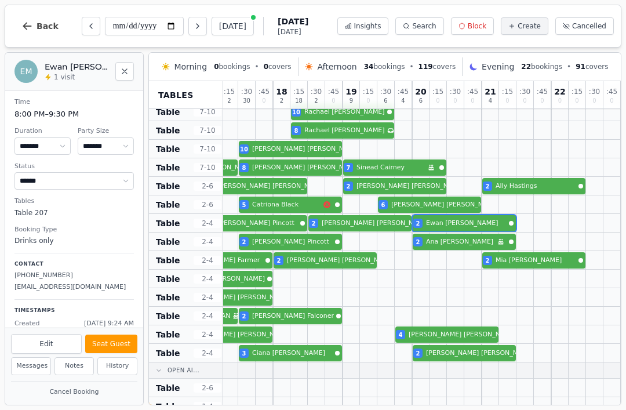
click at [466, 222] on div "4 [PERSON_NAME] 2 [PERSON_NAME] 2 [PERSON_NAME] 2 [PERSON_NAME] 2 [PERSON_NAME]" at bounding box center [238, 223] width 765 height 19
click at [559, 176] on div at bounding box center [559, 167] width 17 height 18
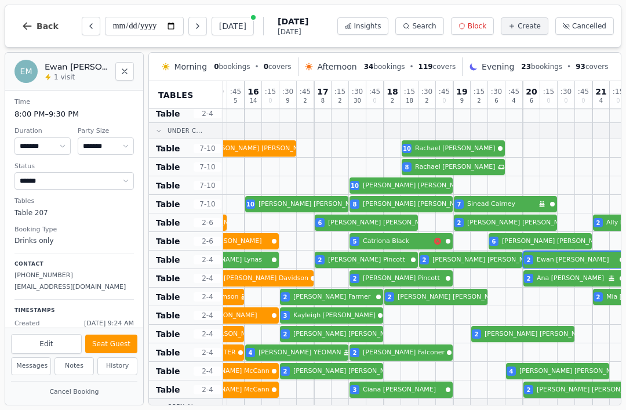
scroll to position [299, 257]
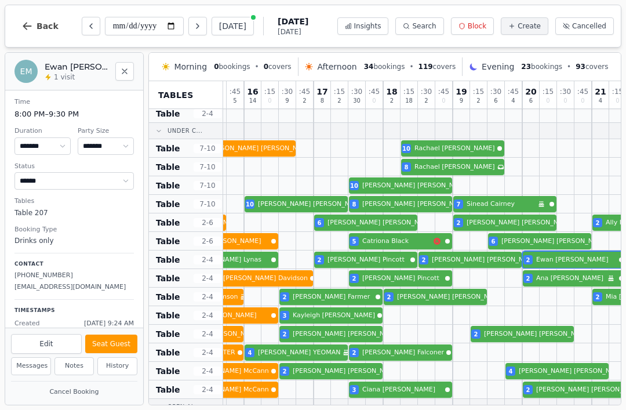
select select "**"
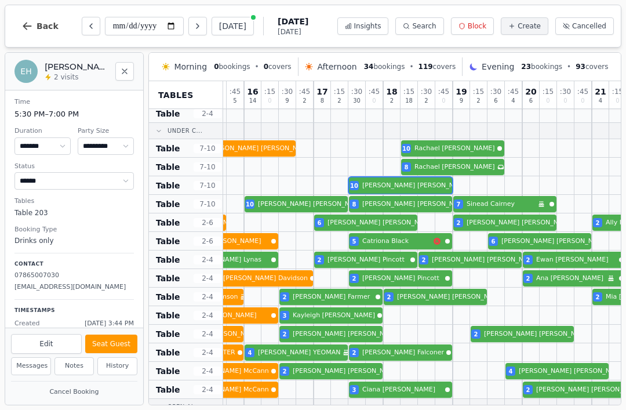
click at [410, 191] on div "10 [PERSON_NAME]" at bounding box center [348, 185] width 765 height 19
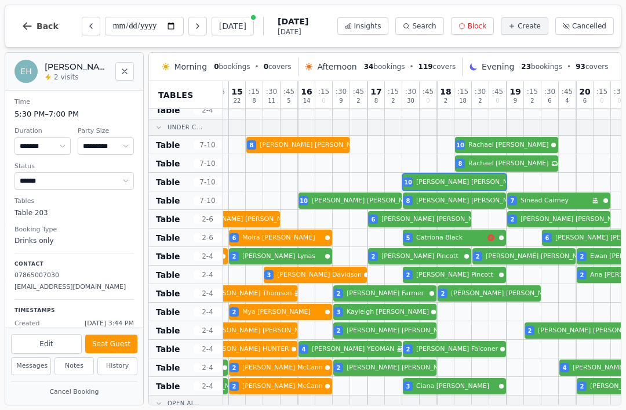
scroll to position [303, 202]
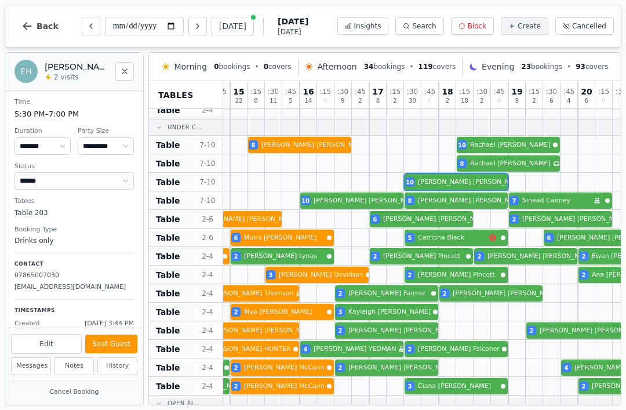
click at [351, 199] on div "10 [PERSON_NAME] 8 [PERSON_NAME] 7 [PERSON_NAME] Birthday celebration" at bounding box center [403, 200] width 765 height 19
click at [119, 348] on button "Seat Guest" at bounding box center [111, 343] width 52 height 19
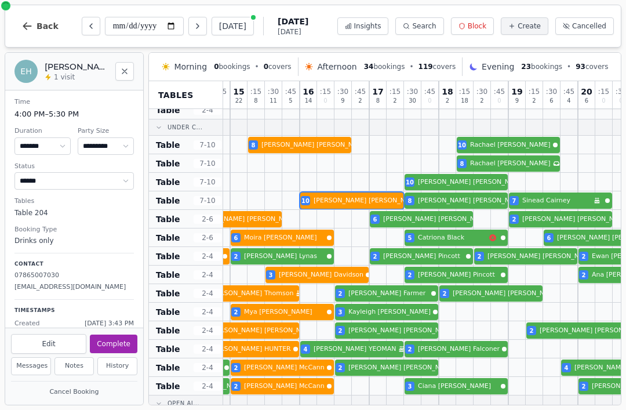
click at [468, 173] on div at bounding box center [464, 182] width 17 height 18
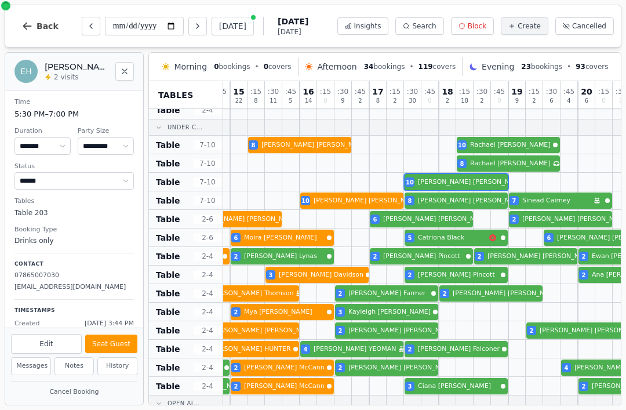
click at [119, 332] on div "Edit Seat Guest" at bounding box center [74, 342] width 138 height 29
click at [118, 347] on button "Seat Guest" at bounding box center [111, 343] width 52 height 19
select select "******"
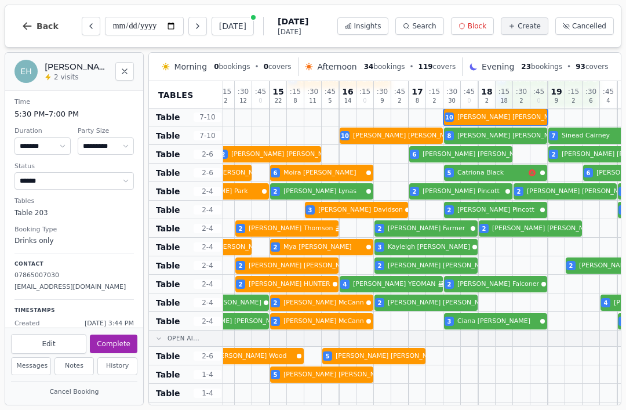
scroll to position [367, 163]
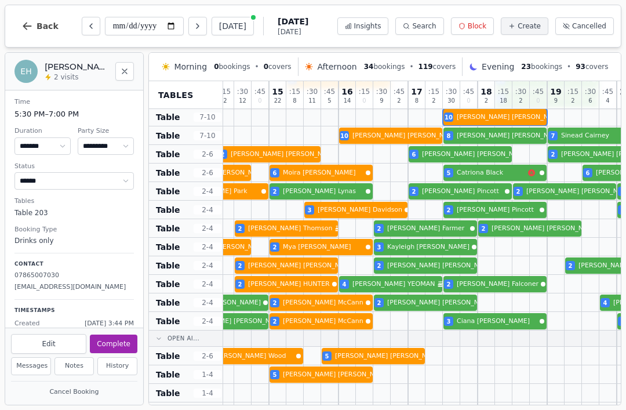
select select "*"
select select "******"
click at [509, 126] on div at bounding box center [503, 135] width 17 height 18
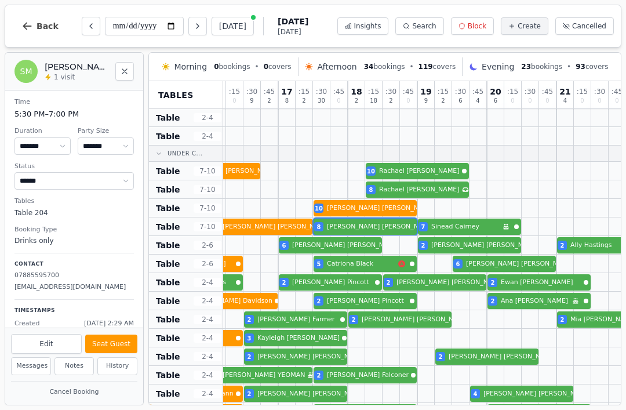
scroll to position [278, 272]
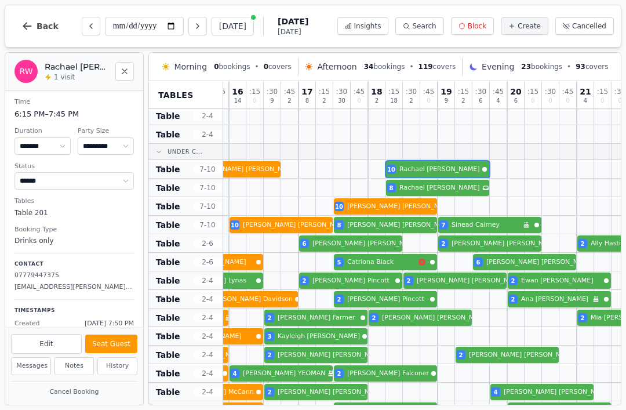
click at [472, 168] on div "8 [PERSON_NAME] 10 [PERSON_NAME]" at bounding box center [333, 169] width 765 height 19
click at [449, 173] on div "8 [PERSON_NAME] 10 [PERSON_NAME]" at bounding box center [333, 169] width 765 height 19
click at [431, 172] on div "8 [PERSON_NAME] 10 [PERSON_NAME]" at bounding box center [333, 169] width 765 height 19
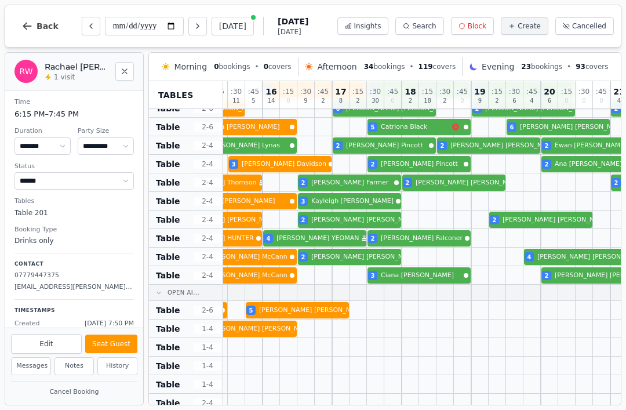
scroll to position [403, 241]
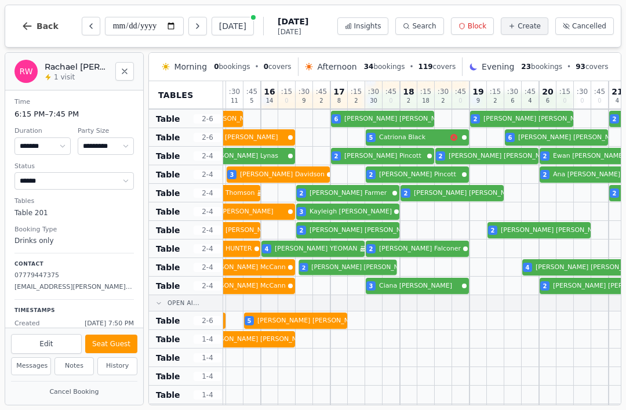
select select "*"
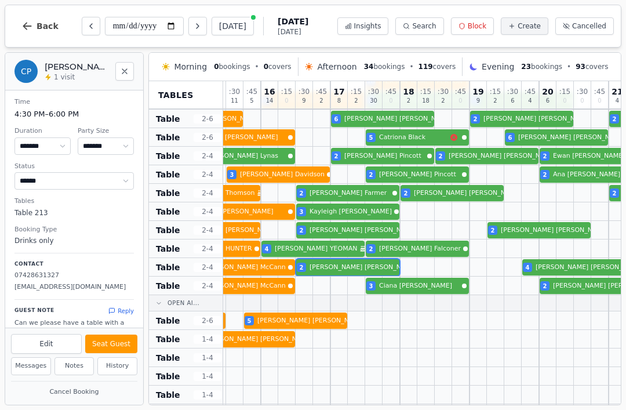
click at [115, 338] on button "Seat Guest" at bounding box center [111, 343] width 52 height 19
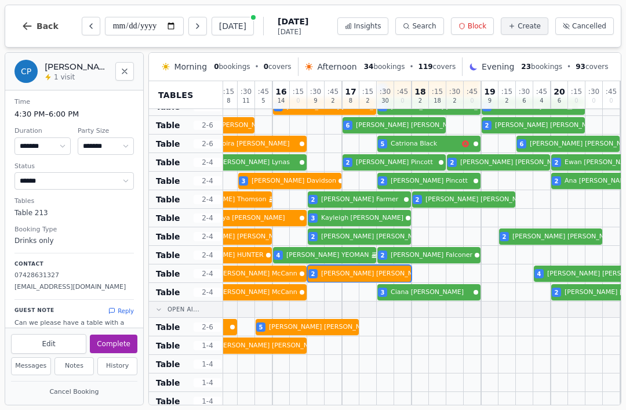
scroll to position [397, 226]
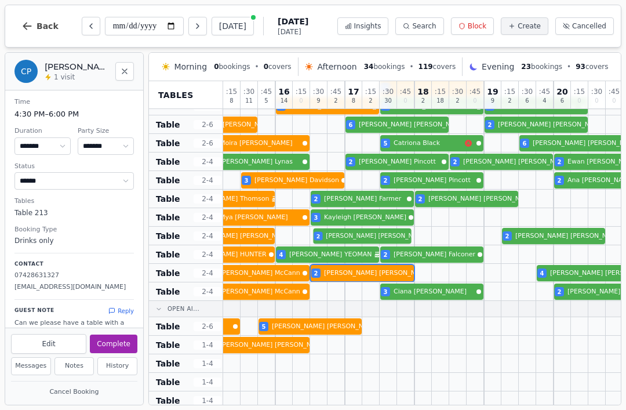
click at [363, 234] on div "2 [PERSON_NAME] 2 [PERSON_NAME] 2 [PERSON_NAME]" at bounding box center [379, 236] width 765 height 19
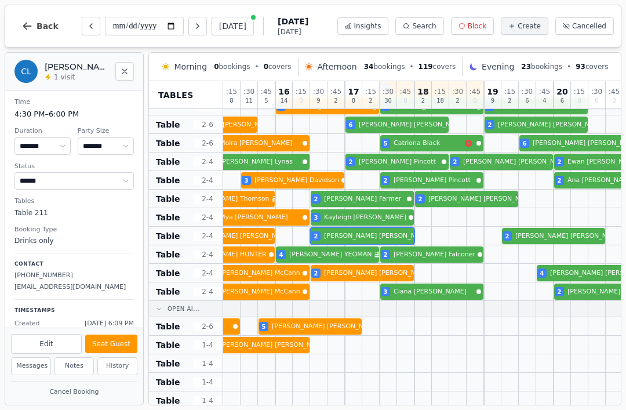
click at [114, 338] on button "Seat Guest" at bounding box center [111, 343] width 52 height 19
select select "******"
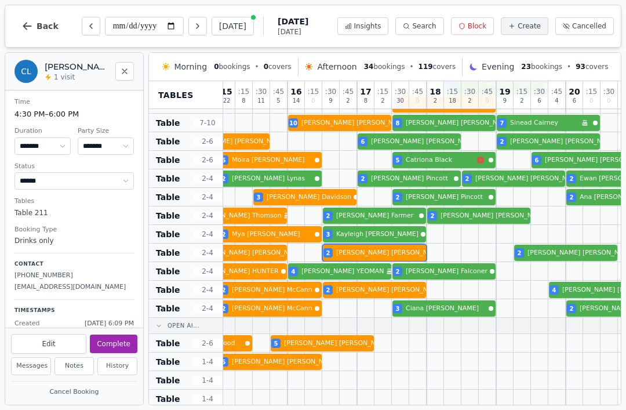
scroll to position [380, 214]
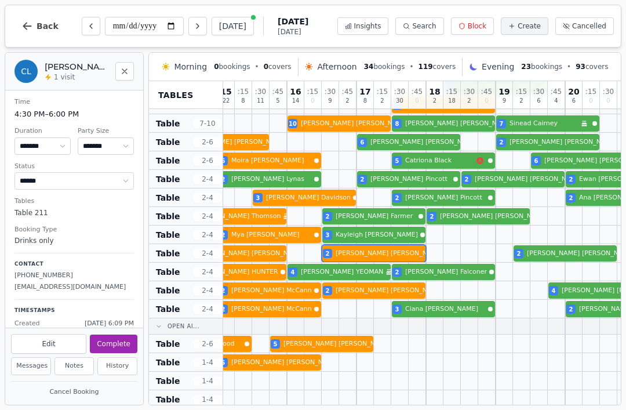
select select "*"
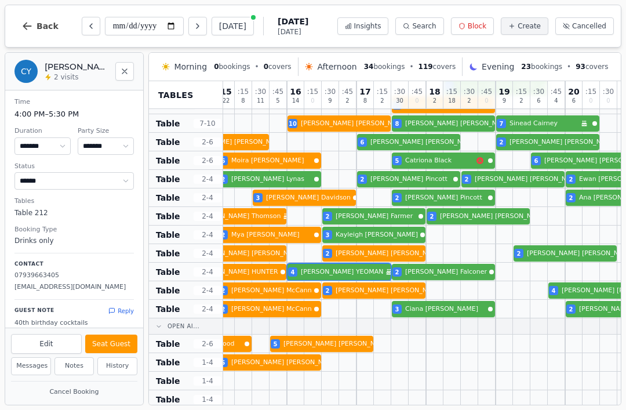
click at [120, 351] on button "Seat Guest" at bounding box center [111, 343] width 52 height 19
select select "******"
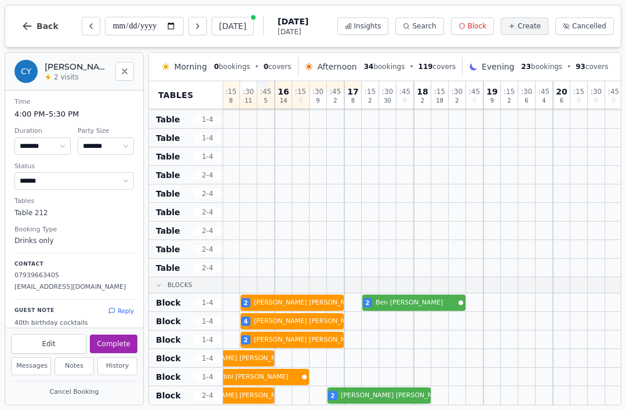
scroll to position [641, 227]
click at [400, 381] on div at bounding box center [404, 376] width 17 height 18
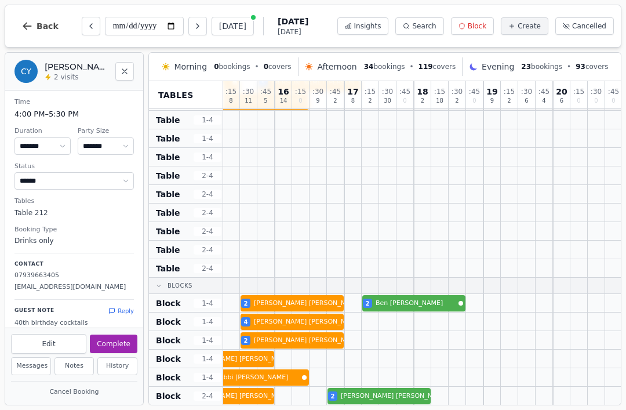
select select "*"
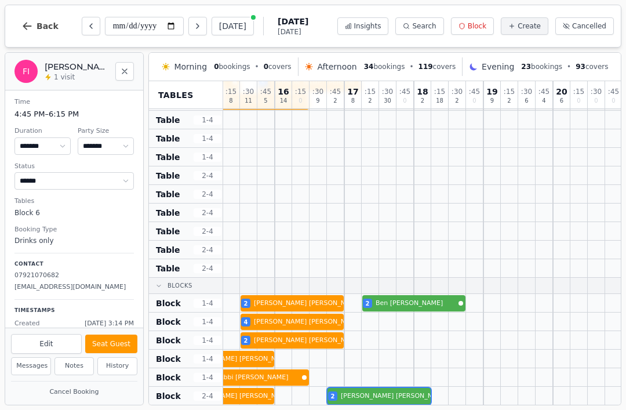
click at [367, 401] on div "2 [PERSON_NAME] 2 [PERSON_NAME]" at bounding box center [379, 396] width 765 height 19
click at [119, 345] on button "Seat Guest" at bounding box center [111, 343] width 52 height 19
select select "******"
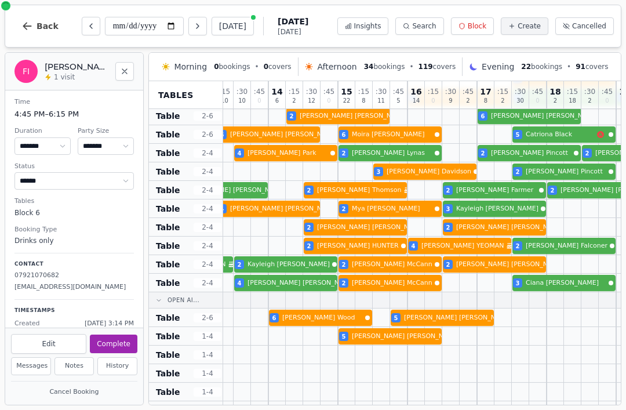
scroll to position [360, 98]
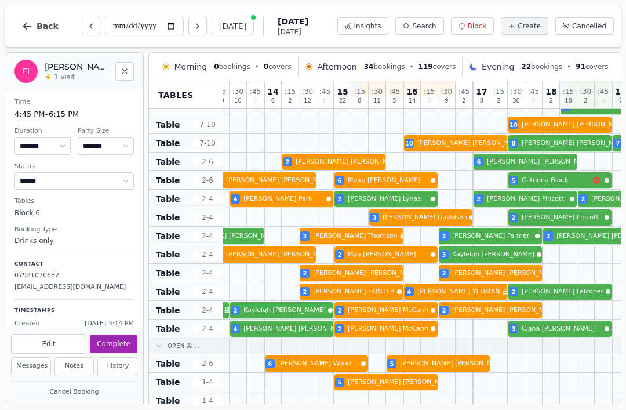
select select "*"
select select "******"
click at [548, 170] on div at bounding box center [551, 161] width 17 height 18
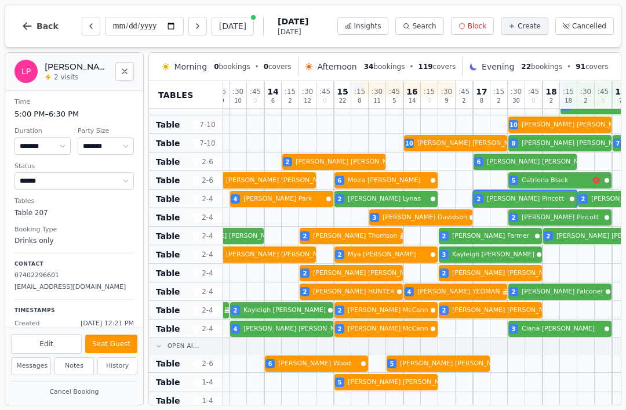
click at [544, 201] on div "4 [PERSON_NAME] 2 [PERSON_NAME] 2 [PERSON_NAME] 2 [PERSON_NAME] 2 [PERSON_NAME]" at bounding box center [507, 199] width 765 height 19
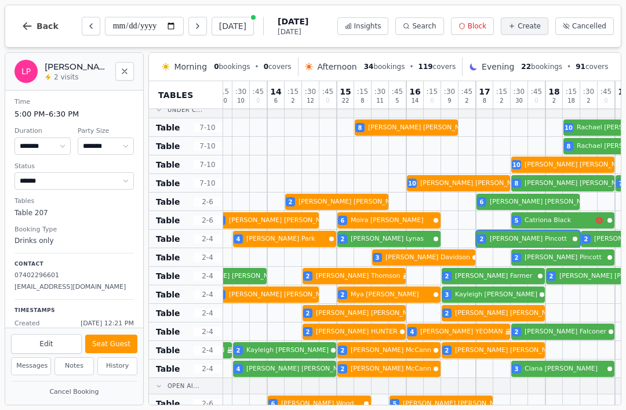
scroll to position [323, 93]
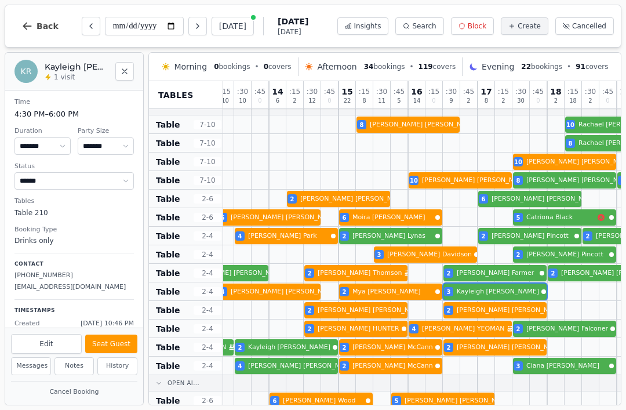
click at [520, 293] on div "4 [PERSON_NAME] 2 [PERSON_NAME] 3 [PERSON_NAME]" at bounding box center [512, 291] width 765 height 19
click at [522, 269] on div "4 [PERSON_NAME] 2 [PERSON_NAME] Birthday celebration 2 [PERSON_NAME] 2 [PERSON_…" at bounding box center [512, 273] width 765 height 19
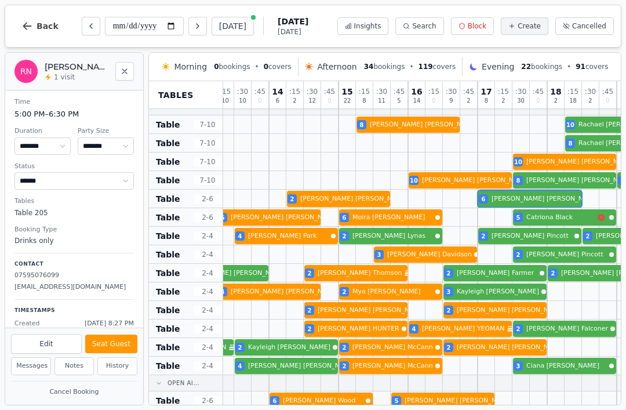
click at [545, 197] on div "2 [PERSON_NAME] 6 [PERSON_NAME] 2 [PERSON_NAME]" at bounding box center [512, 199] width 765 height 19
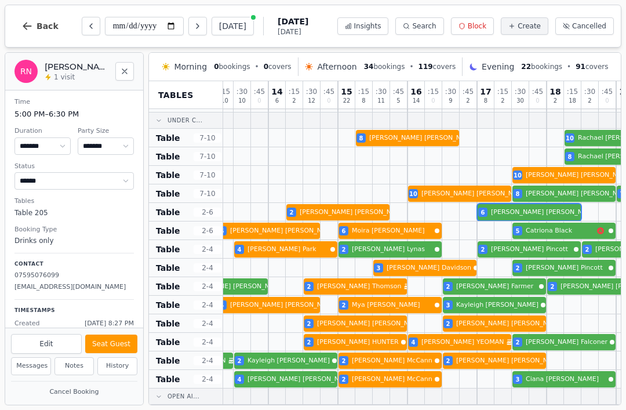
scroll to position [308, 97]
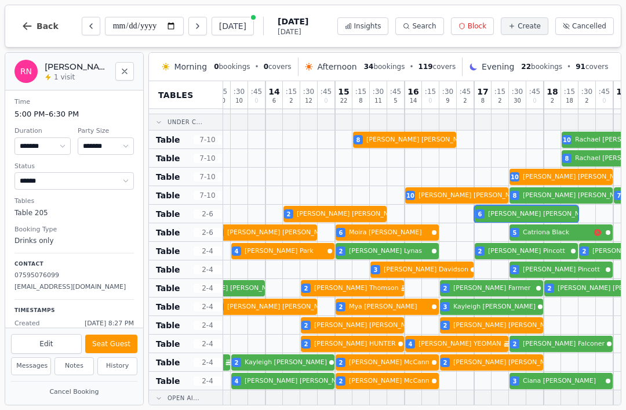
click at [547, 247] on div "4 [PERSON_NAME] 2 [PERSON_NAME] 2 [PERSON_NAME] 2 [PERSON_NAME] 2 [PERSON_NAME]" at bounding box center [508, 251] width 765 height 19
click at [537, 205] on div at bounding box center [534, 214] width 17 height 18
click at [563, 198] on div "10 [PERSON_NAME] 8 [PERSON_NAME] 7 [PERSON_NAME] Birthday celebration" at bounding box center [508, 195] width 765 height 19
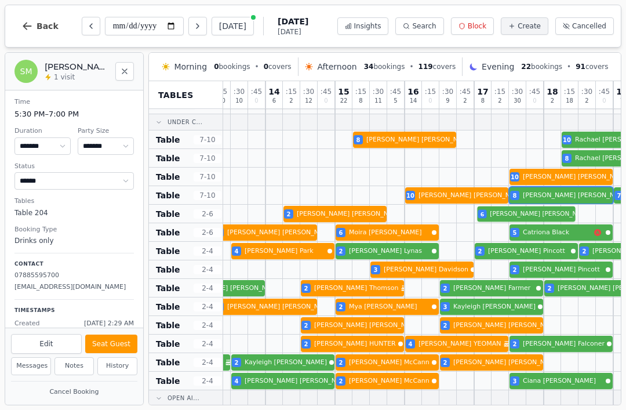
click at [563, 205] on div at bounding box center [569, 214] width 17 height 18
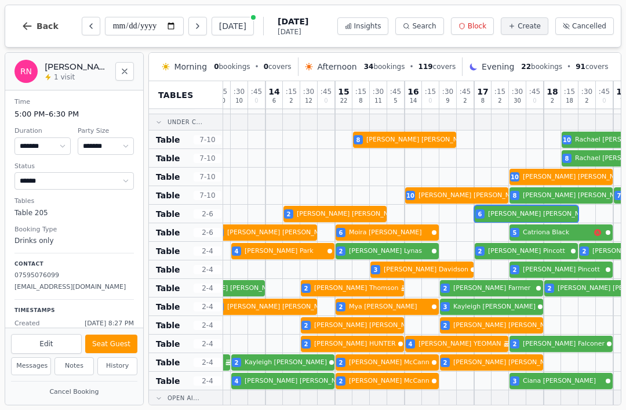
click at [552, 249] on div "4 [PERSON_NAME] 2 [PERSON_NAME] 2 [PERSON_NAME] 2 [PERSON_NAME] 2 [PERSON_NAME]" at bounding box center [508, 251] width 765 height 19
click at [560, 202] on div "10 [PERSON_NAME] 8 [PERSON_NAME] 7 [PERSON_NAME] Birthday celebration" at bounding box center [508, 195] width 765 height 19
click at [566, 204] on div "10 [PERSON_NAME] 8 [PERSON_NAME] 7 [PERSON_NAME] Birthday celebration" at bounding box center [508, 195] width 765 height 19
click at [550, 254] on div "4 [PERSON_NAME] 2 [PERSON_NAME] 2 [PERSON_NAME] 2 [PERSON_NAME] 2 [PERSON_NAME]" at bounding box center [508, 251] width 765 height 19
click at [585, 268] on div "3 [PERSON_NAME] 2 [PERSON_NAME] 2 [PERSON_NAME] Birthday celebration" at bounding box center [508, 269] width 765 height 19
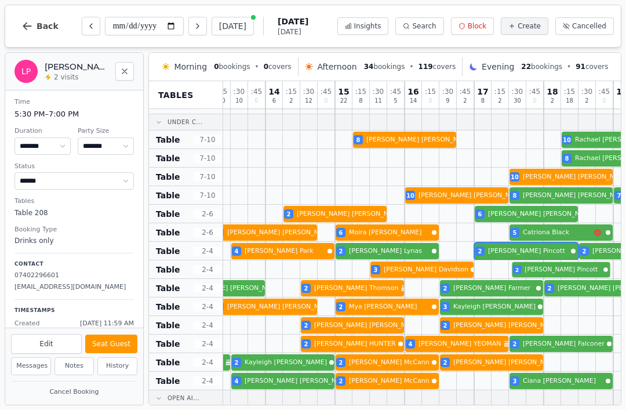
click at [552, 252] on div "4 [PERSON_NAME] 2 [PERSON_NAME] 2 [PERSON_NAME] 2 [PERSON_NAME] 2 [PERSON_NAME]" at bounding box center [508, 251] width 765 height 19
click at [554, 242] on div at bounding box center [552, 251] width 17 height 18
click at [550, 243] on div "4 [PERSON_NAME] 2 [PERSON_NAME] 2 [PERSON_NAME] 2 [PERSON_NAME] 2 [PERSON_NAME]" at bounding box center [508, 251] width 765 height 19
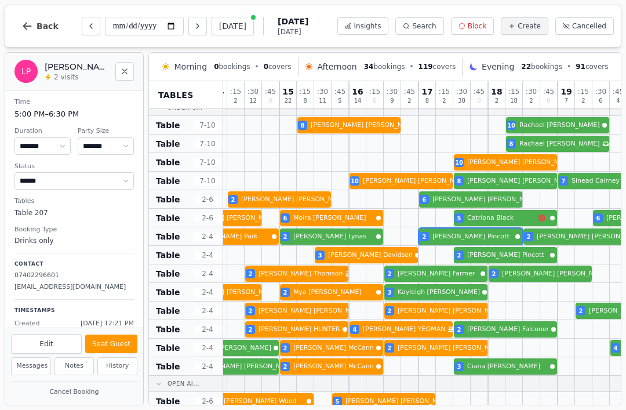
scroll to position [322, 153]
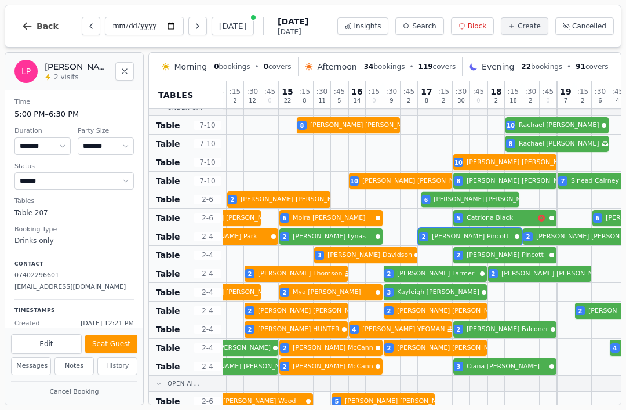
click at [474, 200] on div "2 [PERSON_NAME] 6 [PERSON_NAME] 2 [PERSON_NAME]" at bounding box center [452, 199] width 765 height 19
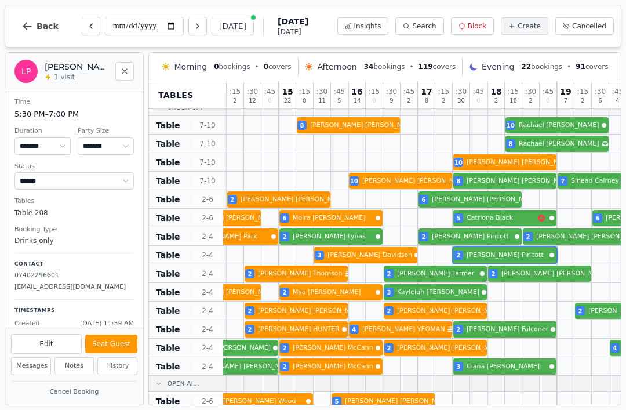
click at [465, 246] on div at bounding box center [461, 255] width 17 height 18
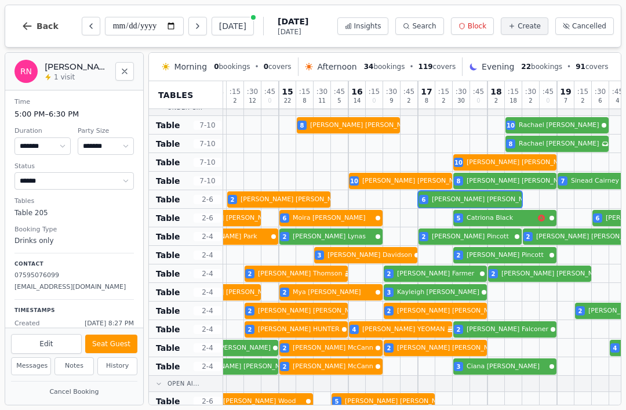
click at [480, 201] on div "2 [PERSON_NAME] 6 [PERSON_NAME] 2 [PERSON_NAME]" at bounding box center [452, 199] width 765 height 19
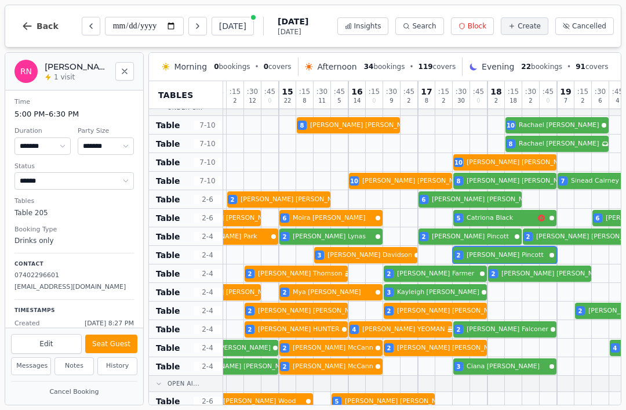
click at [479, 259] on div "3 [PERSON_NAME] 2 [PERSON_NAME] 2 [PERSON_NAME] Birthday celebration" at bounding box center [452, 255] width 765 height 19
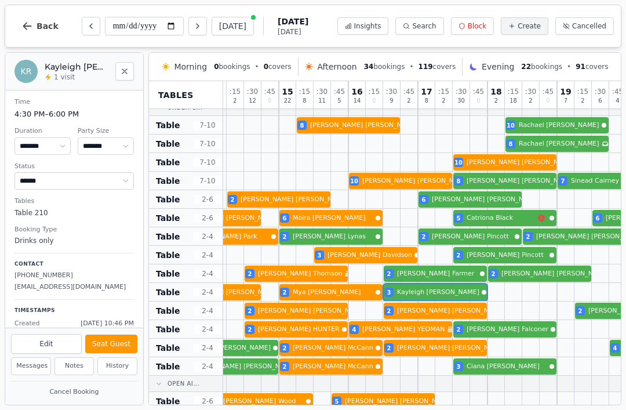
click at [446, 297] on div "4 [PERSON_NAME] 2 [PERSON_NAME] 3 [PERSON_NAME]" at bounding box center [452, 292] width 765 height 19
click at [445, 282] on div at bounding box center [443, 273] width 17 height 18
click at [496, 238] on div "4 [PERSON_NAME] 2 [PERSON_NAME] 2 [PERSON_NAME] 2 [PERSON_NAME] 2 [PERSON_NAME]" at bounding box center [452, 236] width 765 height 19
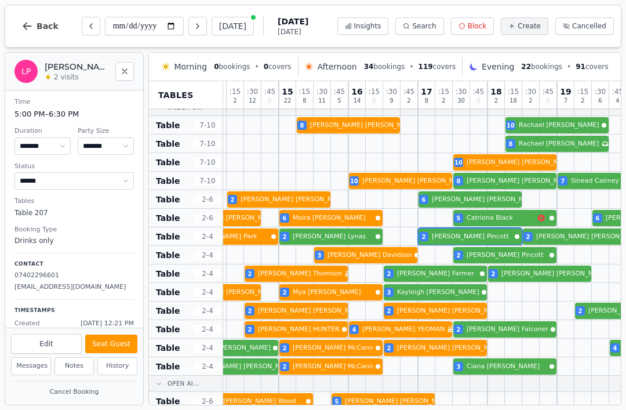
click at [482, 202] on div "2 [PERSON_NAME] 6 [PERSON_NAME] 2 [PERSON_NAME]" at bounding box center [452, 199] width 765 height 19
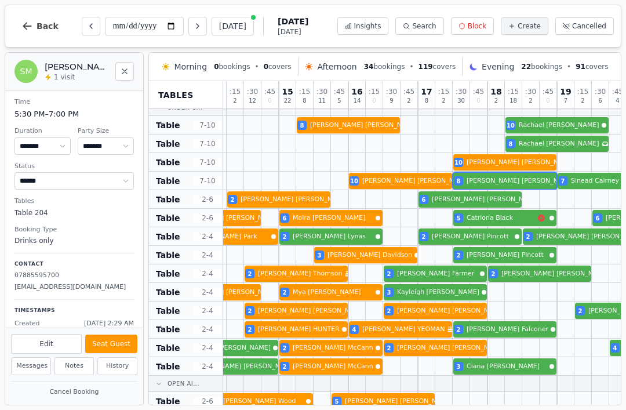
click at [507, 184] on div "10 [PERSON_NAME] 8 [PERSON_NAME] 7 [PERSON_NAME] Birthday celebration" at bounding box center [452, 181] width 765 height 19
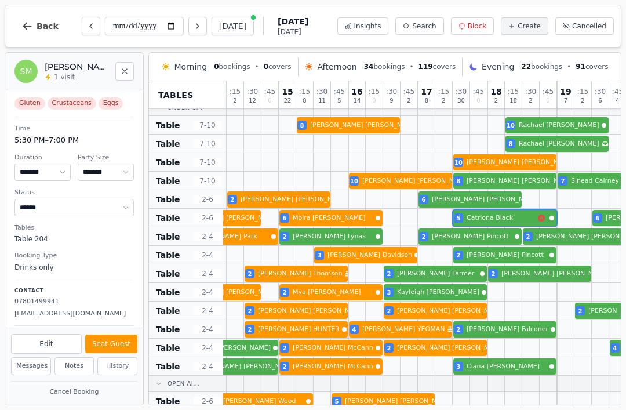
click at [499, 208] on div at bounding box center [495, 199] width 17 height 18
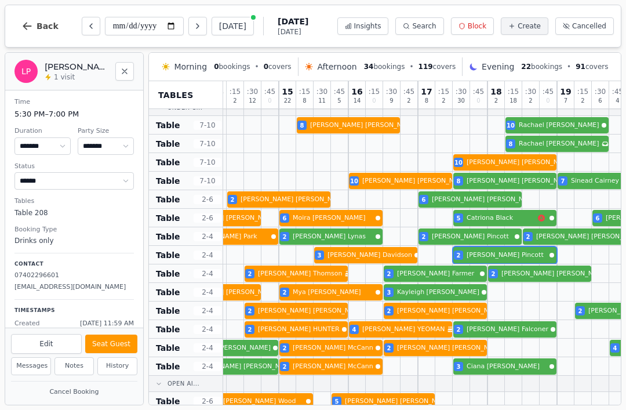
click at [507, 257] on div "3 [PERSON_NAME] 2 [PERSON_NAME] 2 [PERSON_NAME] Birthday celebration" at bounding box center [452, 255] width 765 height 19
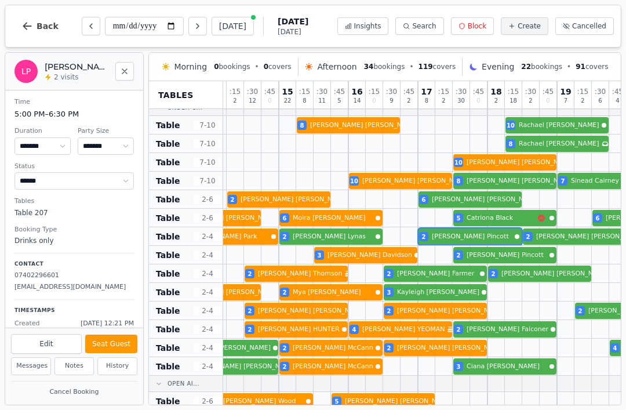
click at [505, 231] on div "4 [PERSON_NAME] 2 [PERSON_NAME] 2 [PERSON_NAME] 2 [PERSON_NAME] 2 [PERSON_NAME]" at bounding box center [452, 236] width 765 height 19
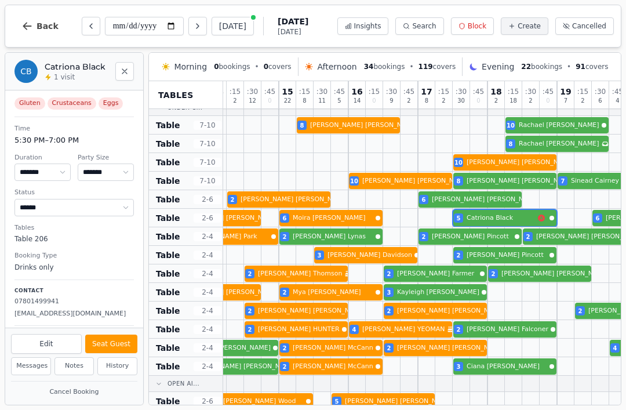
click at [510, 209] on div at bounding box center [513, 218] width 17 height 18
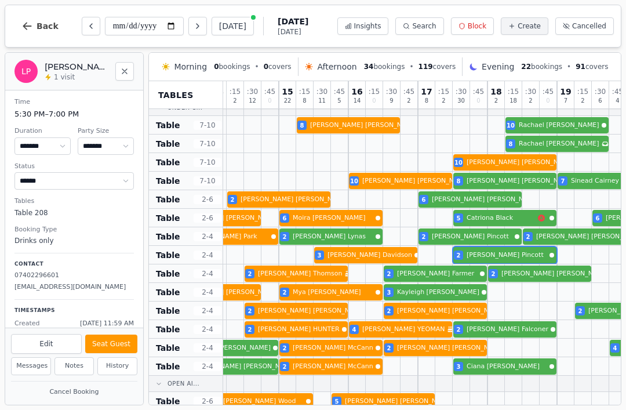
click at [496, 259] on div "3 [PERSON_NAME] 2 [PERSON_NAME] 2 [PERSON_NAME] Birthday celebration" at bounding box center [452, 255] width 765 height 19
click at [511, 321] on div at bounding box center [513, 329] width 17 height 18
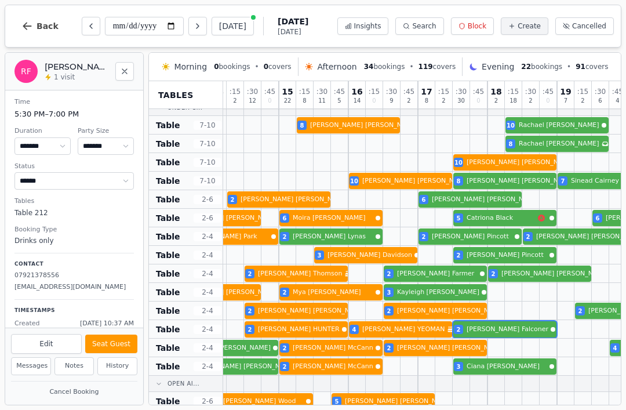
click at [508, 380] on div at bounding box center [513, 384] width 17 height 16
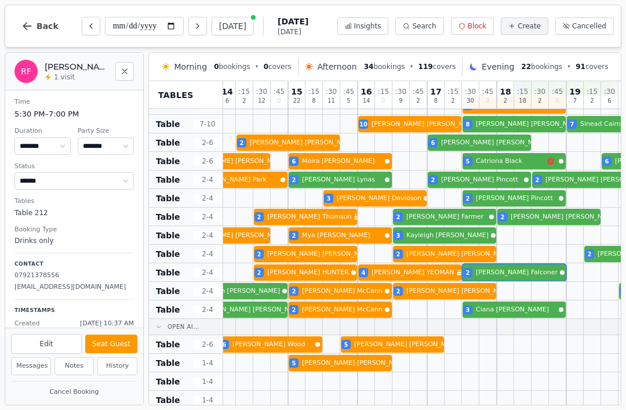
scroll to position [432, 137]
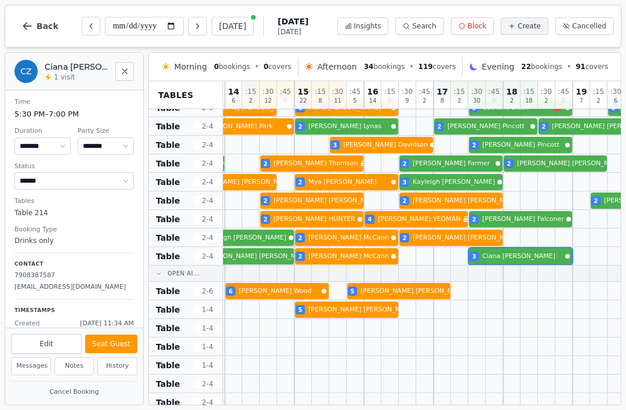
click at [543, 252] on div "4 [PERSON_NAME] 2 [PERSON_NAME] 3 [PERSON_NAME] 2 [PERSON_NAME]" at bounding box center [468, 256] width 765 height 19
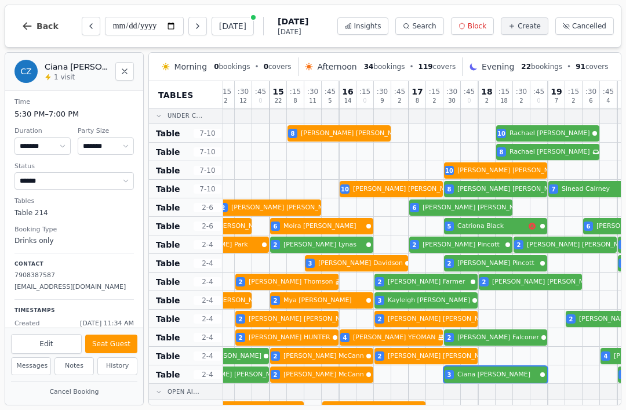
scroll to position [310, 165]
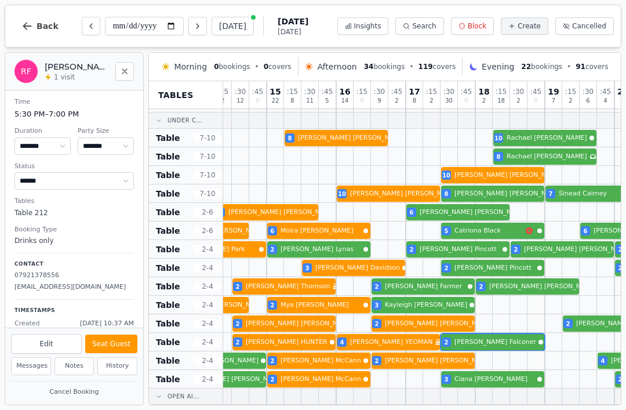
click at [518, 341] on div "2 [PERSON_NAME] 4 [PERSON_NAME] Birthday celebration 2 [PERSON_NAME]" at bounding box center [440, 342] width 765 height 19
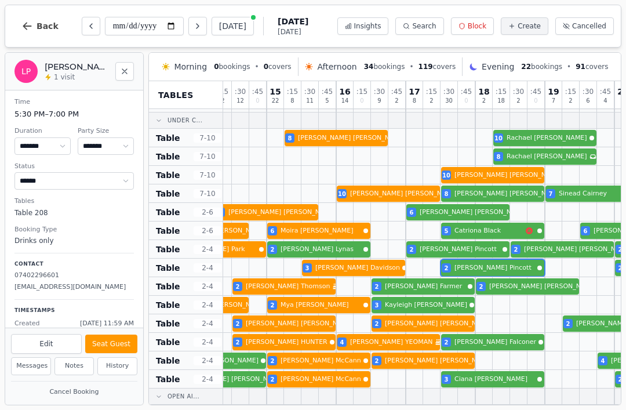
click at [515, 275] on div "3 [PERSON_NAME] 2 [PERSON_NAME] 2 [PERSON_NAME] Birthday celebration" at bounding box center [440, 268] width 765 height 19
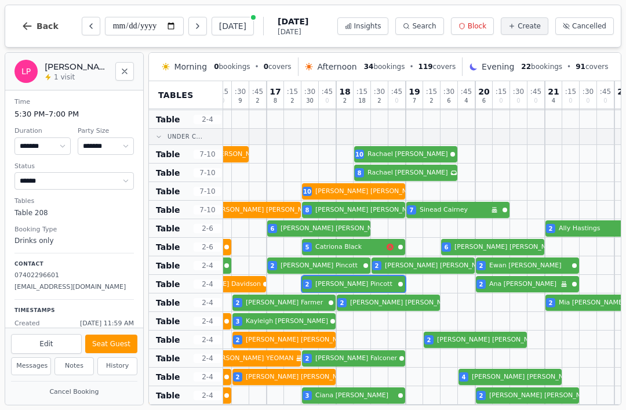
scroll to position [294, 305]
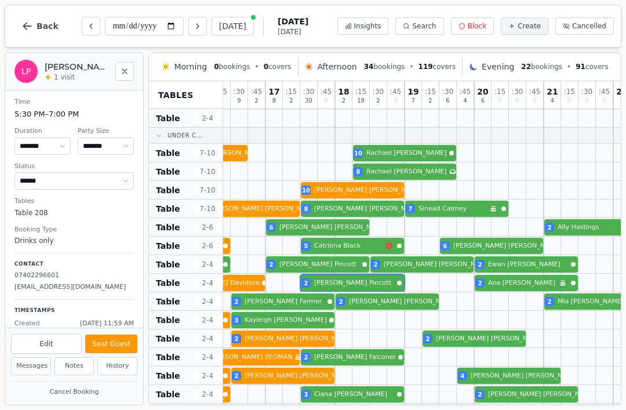
click at [405, 145] on div "8 [PERSON_NAME] 10 [PERSON_NAME]" at bounding box center [300, 153] width 765 height 19
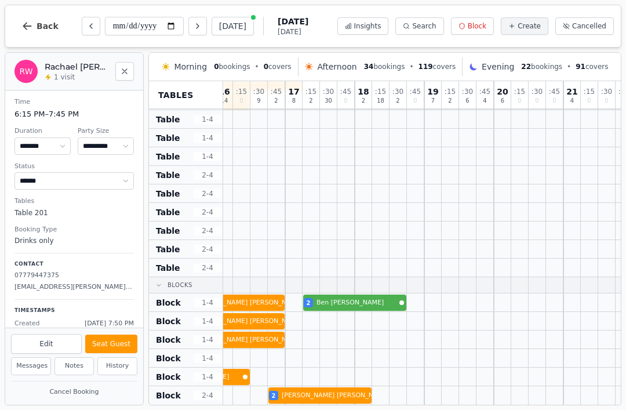
scroll to position [641, 287]
select select "*"
click at [122, 344] on button "Seat Guest" at bounding box center [111, 343] width 52 height 19
select select "******"
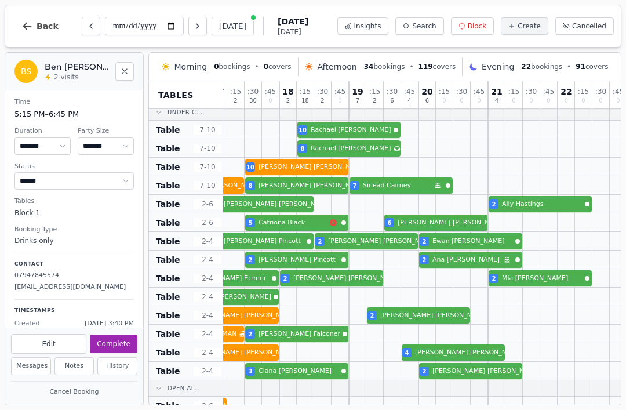
click at [512, 402] on div at bounding box center [513, 405] width 17 height 18
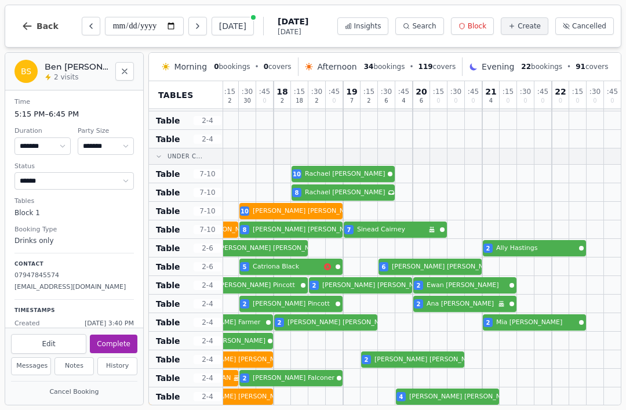
scroll to position [274, 366]
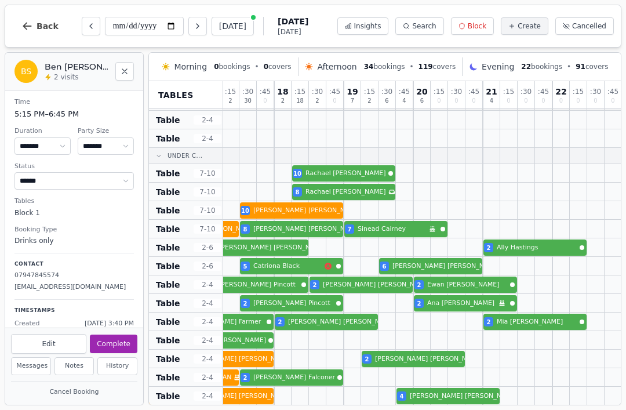
click at [281, 238] on div at bounding box center [282, 247] width 17 height 18
select select "*"
select select "******"
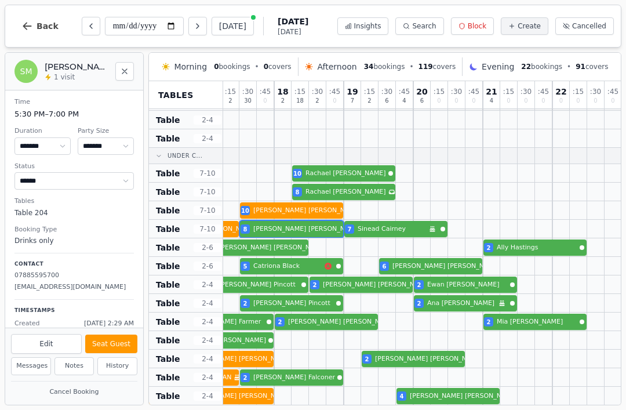
click at [311, 232] on div "10 [PERSON_NAME] 8 [PERSON_NAME] 7 [PERSON_NAME] Birthday celebration" at bounding box center [239, 229] width 765 height 19
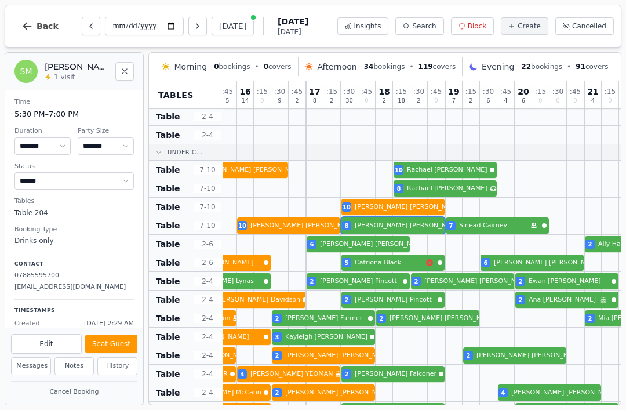
scroll to position [279, 264]
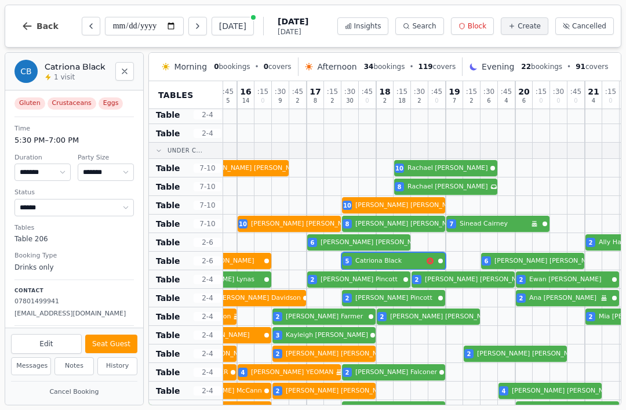
click at [388, 252] on div at bounding box center [384, 261] width 17 height 18
click at [401, 301] on div "3 [PERSON_NAME] 2 [PERSON_NAME] 2 [PERSON_NAME] Birthday celebration" at bounding box center [341, 298] width 765 height 19
click at [409, 261] on div "6 [PERSON_NAME] 6 [PERSON_NAME] 5 [PERSON_NAME] 6 [PERSON_NAME]" at bounding box center [341, 261] width 765 height 19
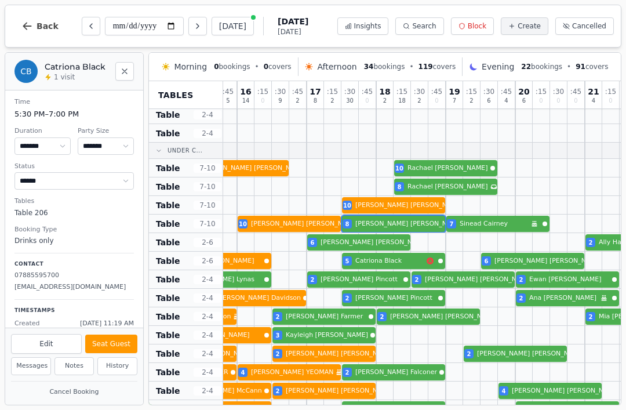
click at [410, 227] on div "10 [PERSON_NAME] 8 [PERSON_NAME] 7 [PERSON_NAME] Birthday celebration" at bounding box center [341, 223] width 765 height 19
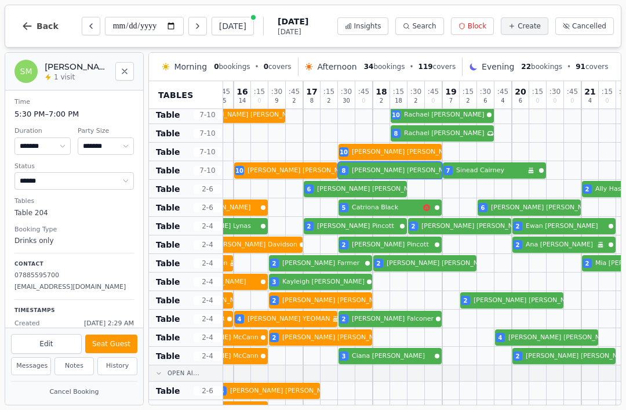
scroll to position [333, 268]
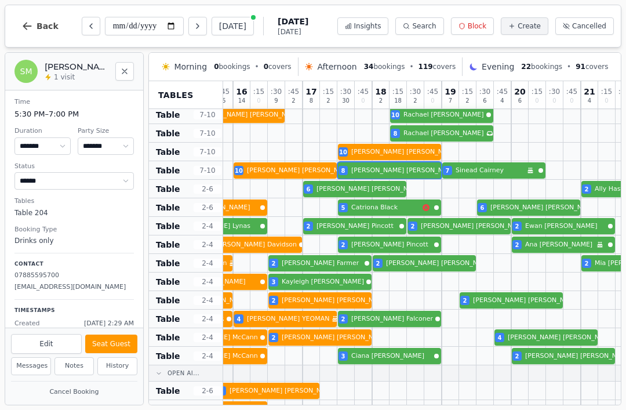
click at [318, 208] on div at bounding box center [311, 207] width 17 height 18
click at [346, 191] on div "2 [PERSON_NAME] 6 [PERSON_NAME] 2 [PERSON_NAME]" at bounding box center [337, 189] width 765 height 19
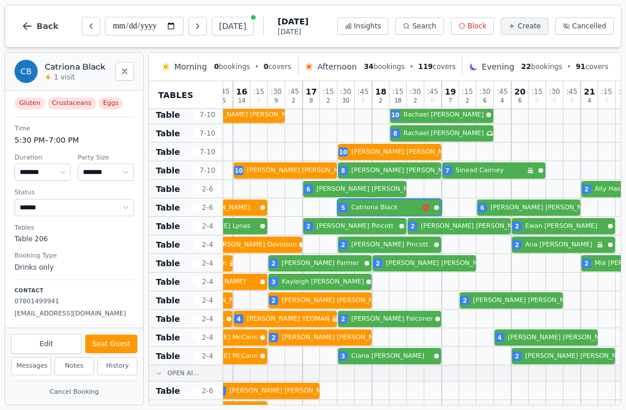
click at [405, 206] on div "6 [PERSON_NAME] 6 [PERSON_NAME] 5 [PERSON_NAME] 6 [PERSON_NAME]" at bounding box center [337, 207] width 765 height 19
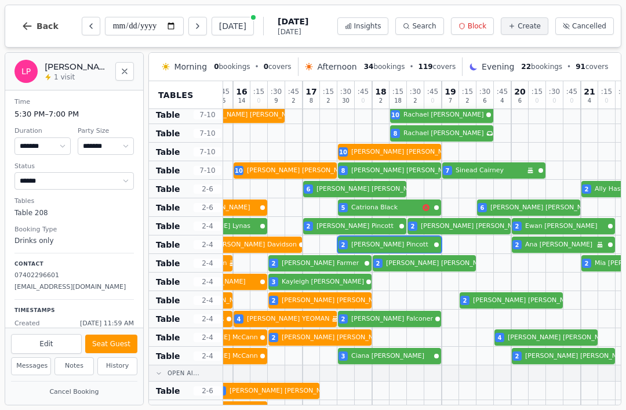
click at [389, 236] on div at bounding box center [380, 244] width 17 height 18
click at [386, 332] on div at bounding box center [380, 337] width 17 height 18
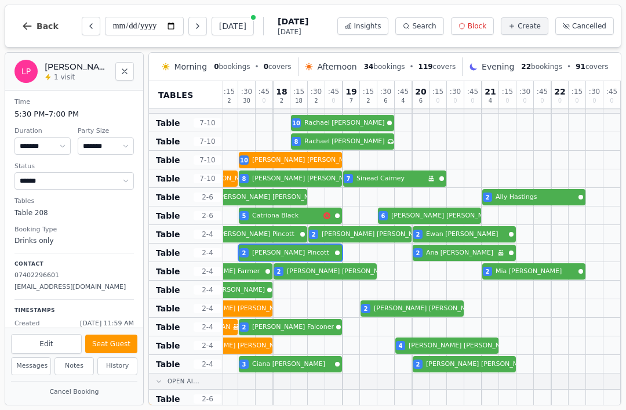
scroll to position [323, 367]
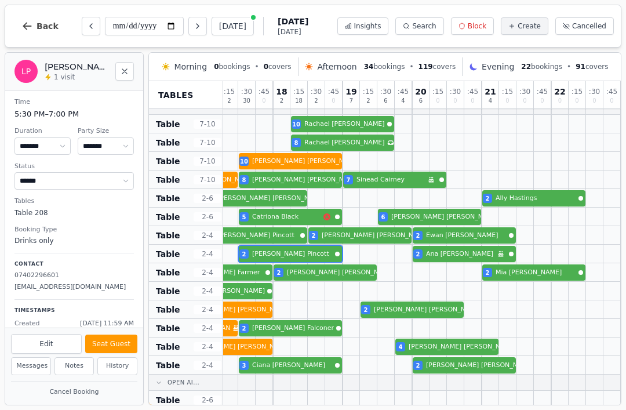
click at [448, 333] on div at bounding box center [455, 328] width 17 height 18
click at [463, 337] on div at bounding box center [455, 346] width 17 height 18
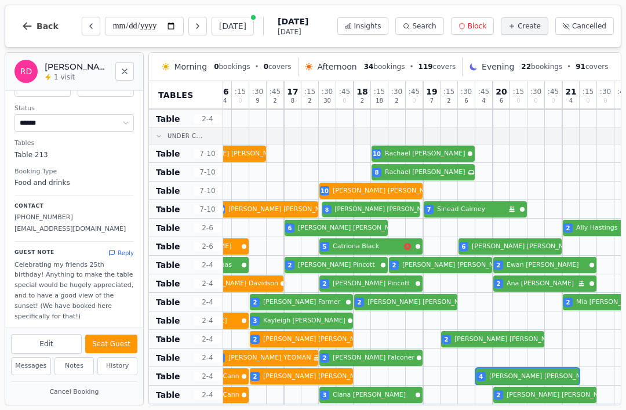
scroll to position [57, 0]
click at [379, 210] on div "10 [PERSON_NAME] 8 [PERSON_NAME] 7 [PERSON_NAME] Birthday celebration" at bounding box center [318, 209] width 765 height 19
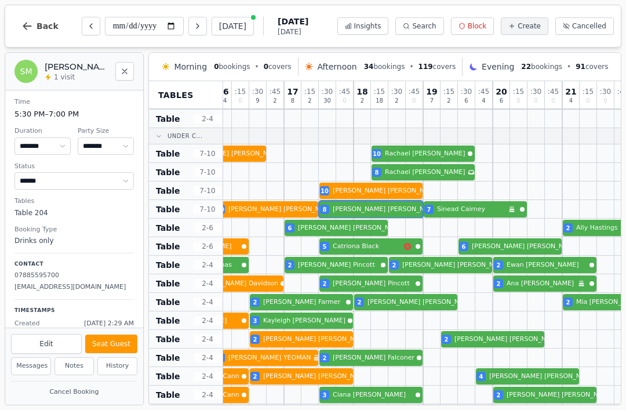
scroll to position [0, 0]
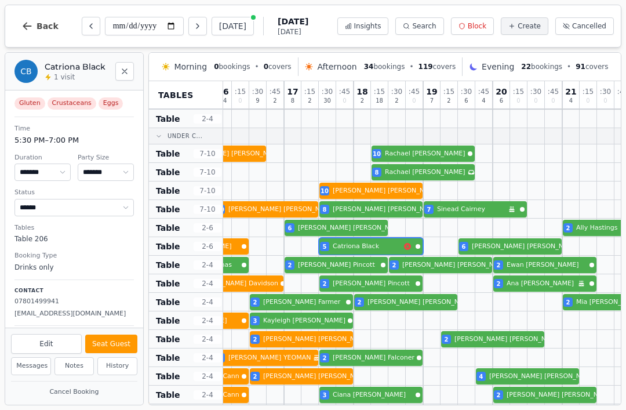
click at [389, 242] on div "6 [PERSON_NAME] 6 [PERSON_NAME] 5 [PERSON_NAME] 6 [PERSON_NAME]" at bounding box center [318, 246] width 765 height 19
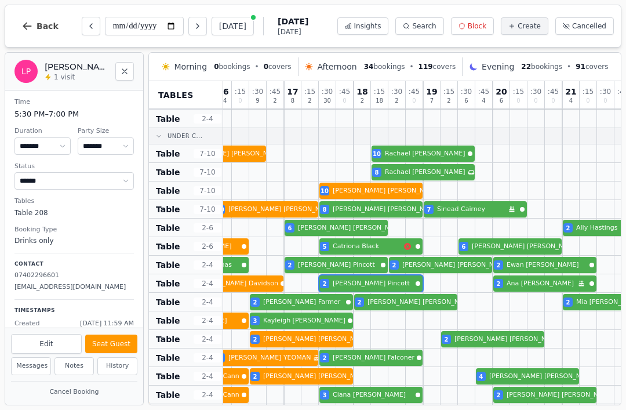
click at [388, 282] on div "3 [PERSON_NAME] 2 [PERSON_NAME] 2 [PERSON_NAME] Birthday celebration" at bounding box center [318, 283] width 765 height 19
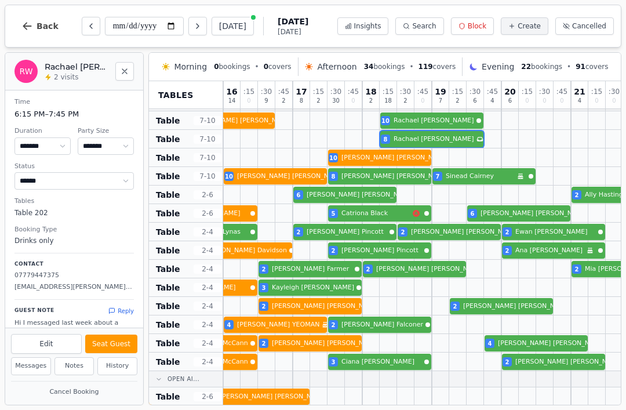
scroll to position [348, 279]
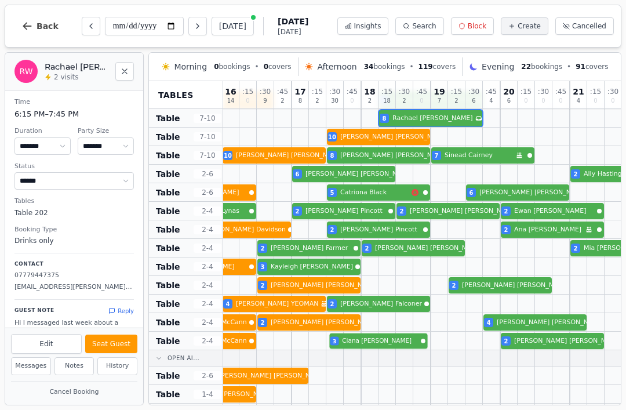
select select "*"
click at [403, 345] on div "4 [PERSON_NAME] 2 [PERSON_NAME] 3 [PERSON_NAME] 2 [PERSON_NAME]" at bounding box center [326, 341] width 765 height 19
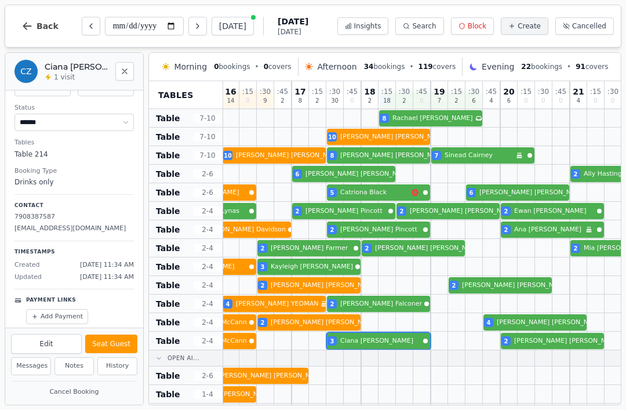
scroll to position [57, 0]
click at [127, 340] on button "Seat Guest" at bounding box center [111, 343] width 52 height 19
select select "******"
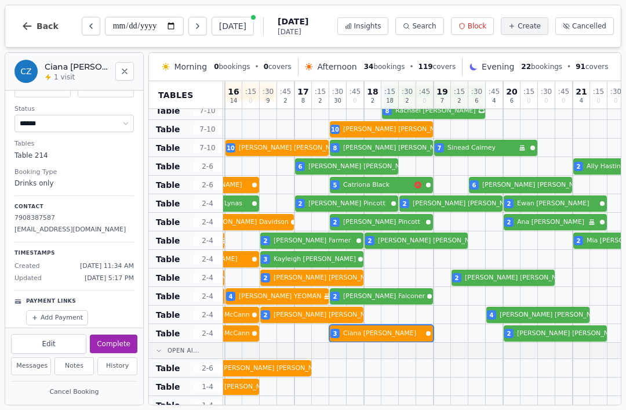
scroll to position [337, 277]
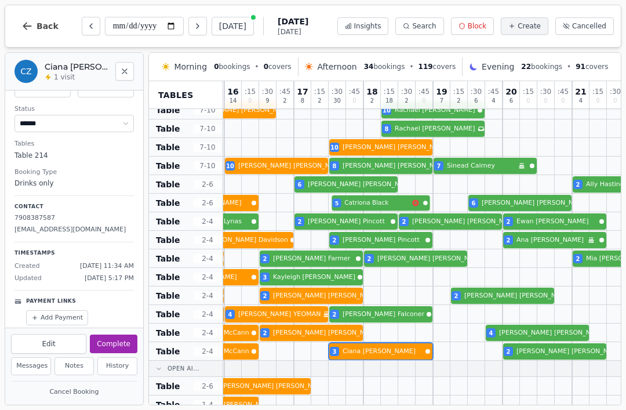
select select "*"
select select "******"
click at [402, 201] on div "6 [PERSON_NAME] 6 [PERSON_NAME] 5 [PERSON_NAME] 6 [PERSON_NAME]" at bounding box center [328, 203] width 765 height 19
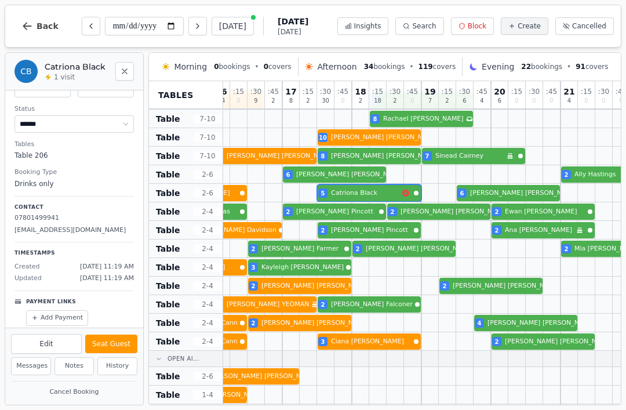
scroll to position [347, 293]
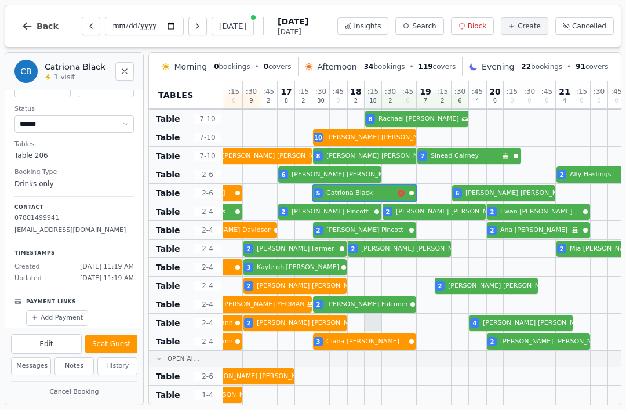
click at [378, 316] on div at bounding box center [373, 322] width 17 height 17
select select "*"
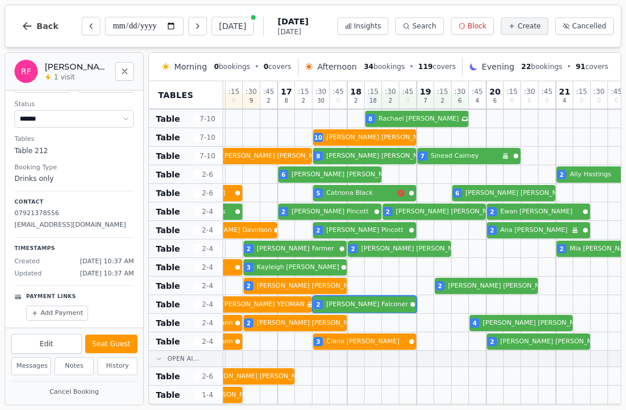
scroll to position [57, 0]
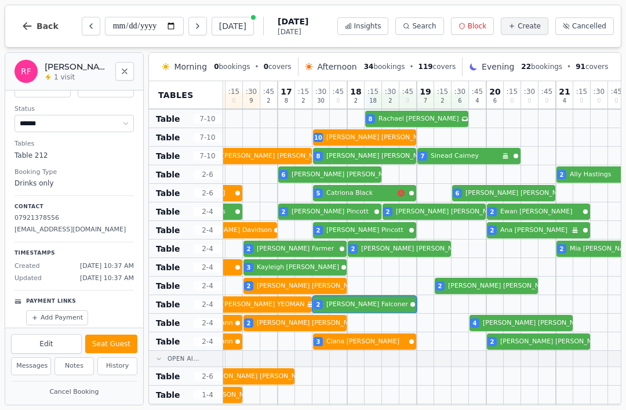
click at [384, 308] on div "2 [PERSON_NAME] 4 [PERSON_NAME] Birthday celebration 2 [PERSON_NAME]" at bounding box center [312, 304] width 765 height 19
click at [119, 343] on button "Seat Guest" at bounding box center [111, 343] width 52 height 19
select select "******"
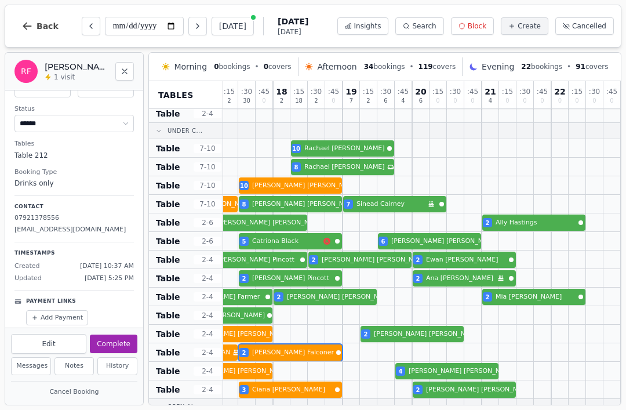
scroll to position [310, 363]
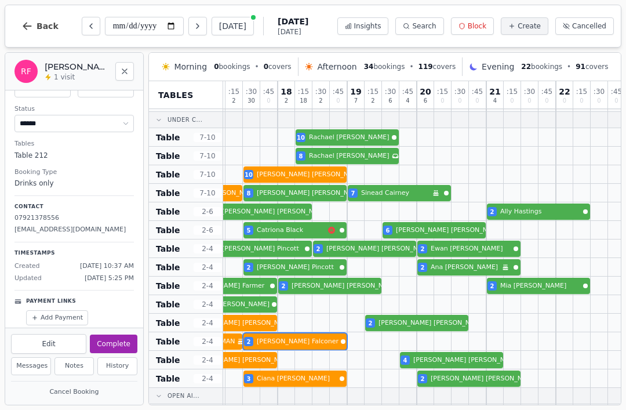
click at [365, 126] on div at bounding box center [373, 120] width 17 height 16
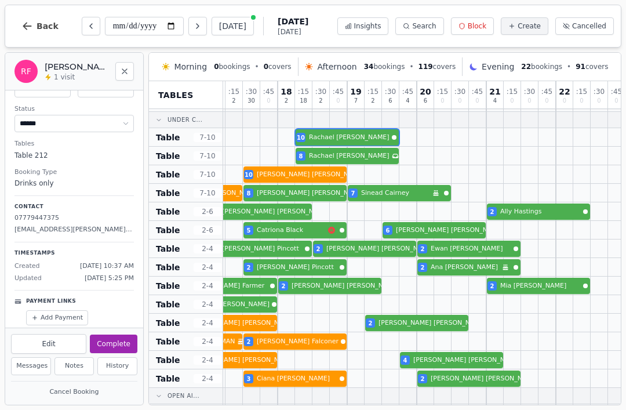
select select "**"
select select "******"
click at [355, 132] on div "8 [PERSON_NAME] 10 [PERSON_NAME]" at bounding box center [242, 137] width 765 height 19
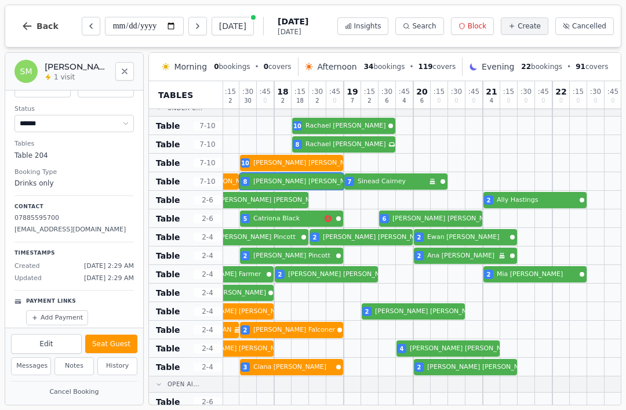
click at [321, 188] on div "10 [PERSON_NAME] 8 [PERSON_NAME] 7 [PERSON_NAME] Birthday celebration" at bounding box center [239, 181] width 765 height 19
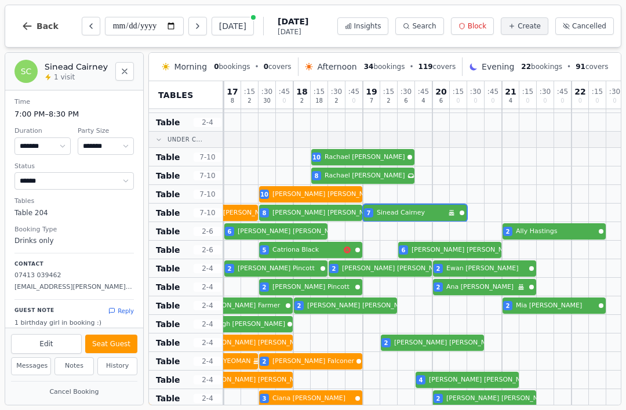
scroll to position [290, 348]
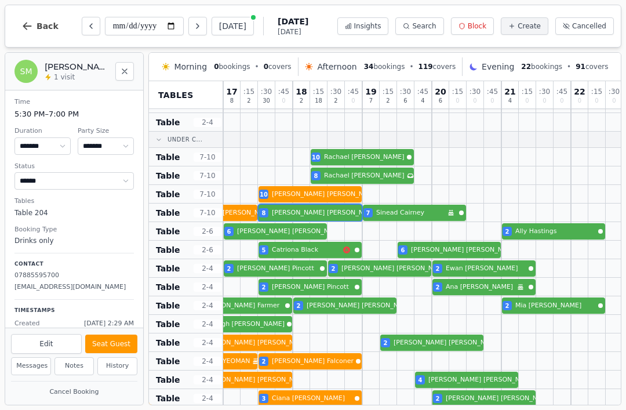
click at [334, 213] on div "10 [PERSON_NAME] 8 [PERSON_NAME] 7 [PERSON_NAME] Birthday celebration" at bounding box center [257, 212] width 765 height 19
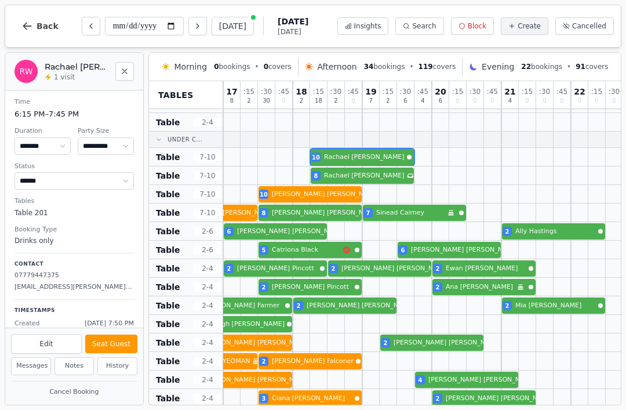
click at [371, 159] on div "8 [PERSON_NAME] 10 [PERSON_NAME]" at bounding box center [257, 157] width 765 height 19
click at [380, 186] on div at bounding box center [388, 194] width 17 height 18
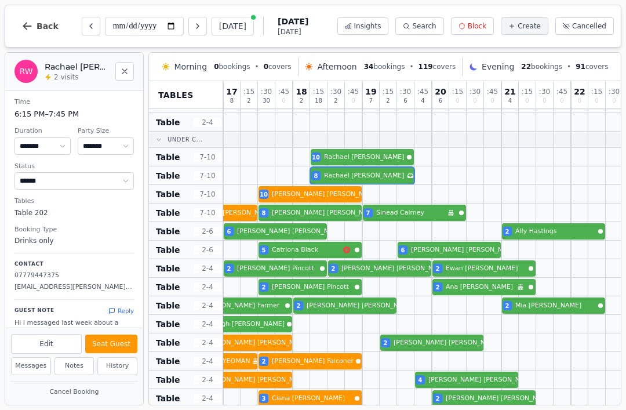
click at [364, 310] on div "4 [PERSON_NAME] 2 [PERSON_NAME] Birthday celebration 2 [PERSON_NAME] 2 [PERSON_…" at bounding box center [257, 305] width 765 height 19
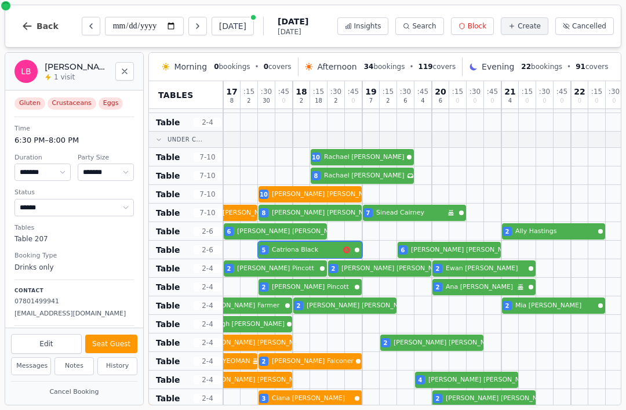
click at [319, 255] on div "6 [PERSON_NAME] 6 [PERSON_NAME] 5 [PERSON_NAME] 6 [PERSON_NAME]" at bounding box center [257, 250] width 765 height 19
click at [301, 222] on div at bounding box center [301, 231] width 17 height 18
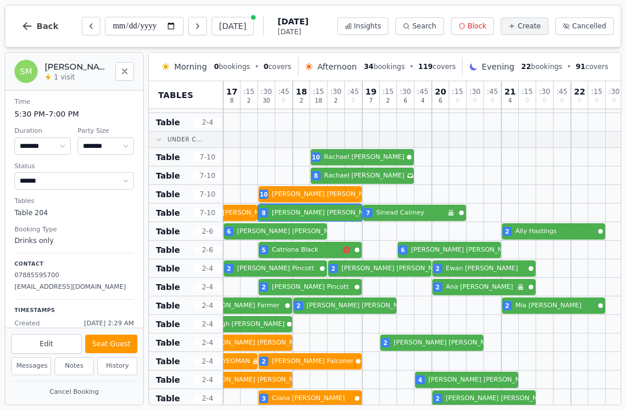
click at [426, 201] on div at bounding box center [422, 194] width 17 height 18
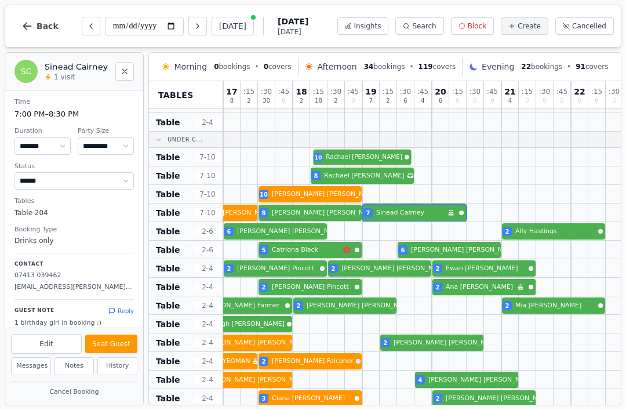
click at [387, 157] on div "8 [PERSON_NAME] 10 [PERSON_NAME]" at bounding box center [257, 157] width 765 height 19
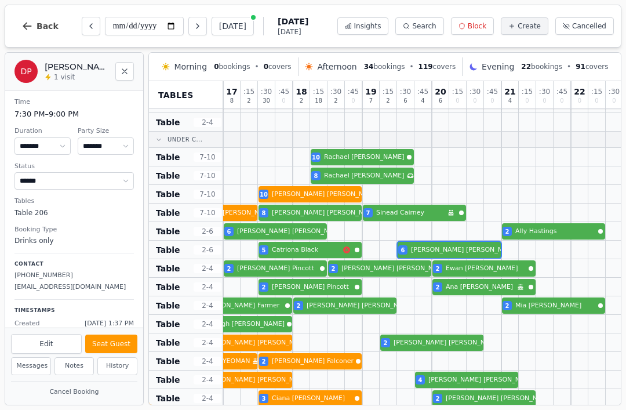
click at [446, 253] on div "6 [PERSON_NAME] 6 [PERSON_NAME] 5 [PERSON_NAME] 6 [PERSON_NAME]" at bounding box center [257, 250] width 765 height 19
click at [453, 249] on div "6 [PERSON_NAME] 6 [PERSON_NAME] 5 [PERSON_NAME] 6 [PERSON_NAME]" at bounding box center [257, 250] width 765 height 19
click at [445, 255] on div "6 [PERSON_NAME] 6 [PERSON_NAME] 5 [PERSON_NAME] 6 [PERSON_NAME]" at bounding box center [257, 250] width 765 height 19
click at [423, 223] on div at bounding box center [422, 231] width 17 height 18
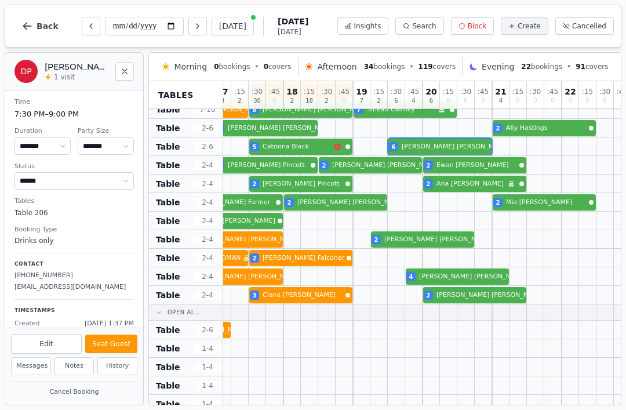
scroll to position [394, 359]
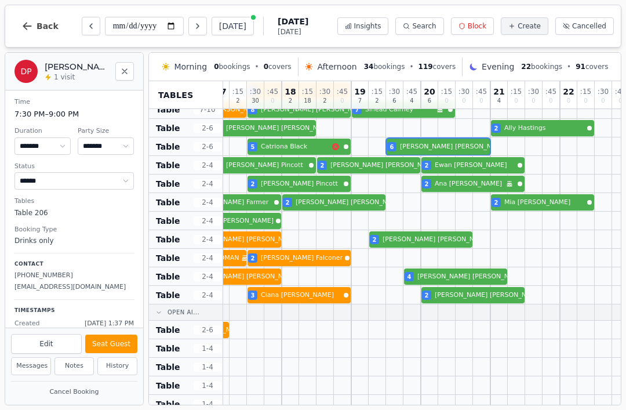
click at [477, 304] on div at bounding box center [481, 312] width 17 height 16
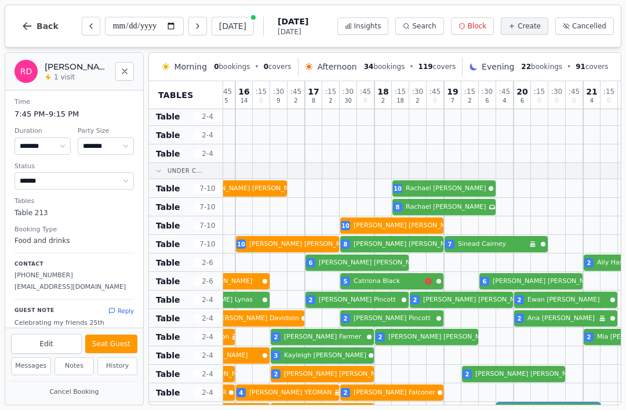
scroll to position [265, 268]
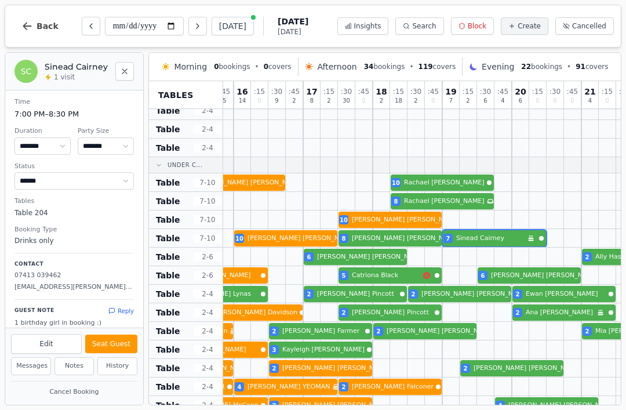
click at [501, 236] on div "10 [PERSON_NAME] 8 [PERSON_NAME] 7 [PERSON_NAME] Birthday celebration" at bounding box center [337, 238] width 765 height 19
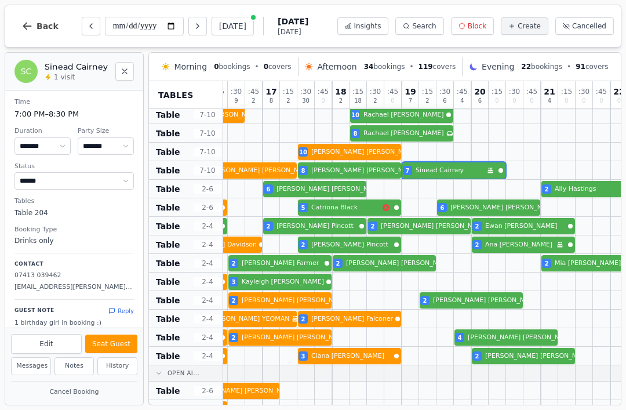
scroll to position [332, 296]
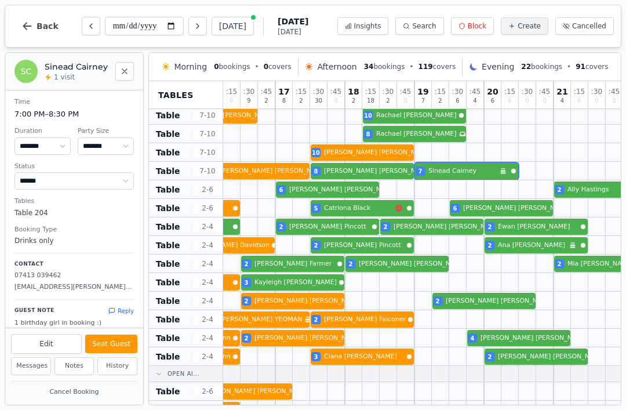
select select "*"
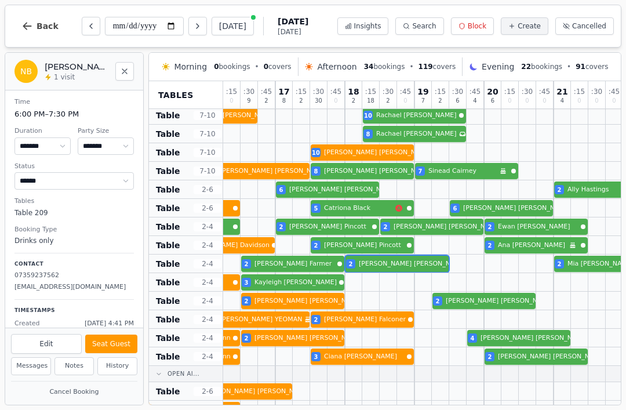
click at [411, 255] on div at bounding box center [405, 263] width 17 height 18
click at [122, 343] on button "Seat Guest" at bounding box center [111, 343] width 52 height 19
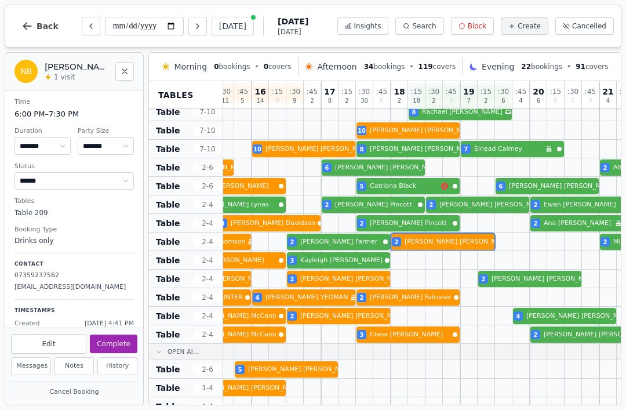
scroll to position [355, 250]
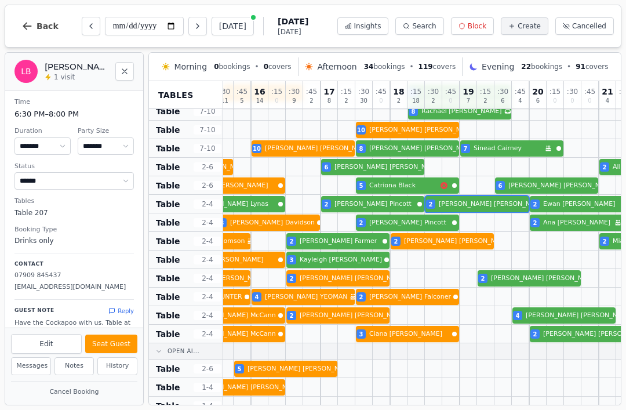
click at [115, 345] on button "Seat Guest" at bounding box center [111, 343] width 52 height 19
select select "******"
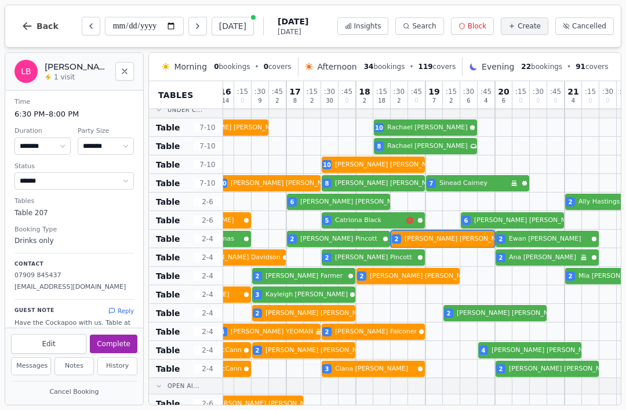
scroll to position [327, 289]
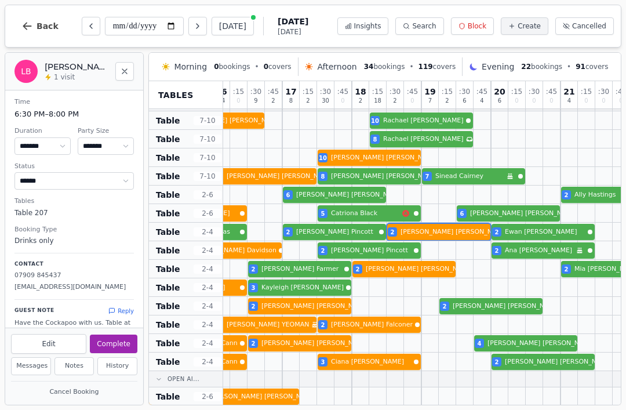
select select "**"
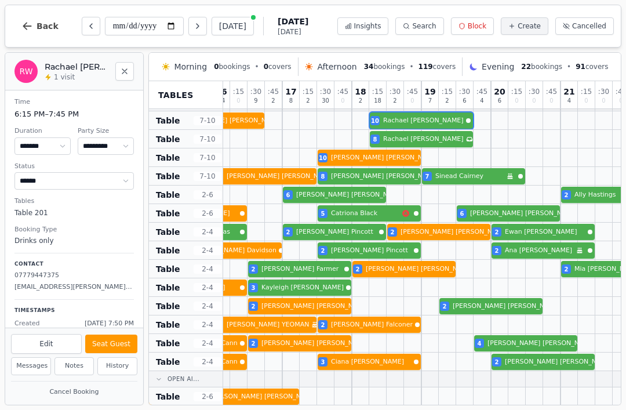
click at [437, 122] on div "8 [PERSON_NAME] 10 [PERSON_NAME]" at bounding box center [317, 120] width 765 height 19
click at [118, 344] on button "Seat Guest" at bounding box center [111, 343] width 52 height 19
select select "******"
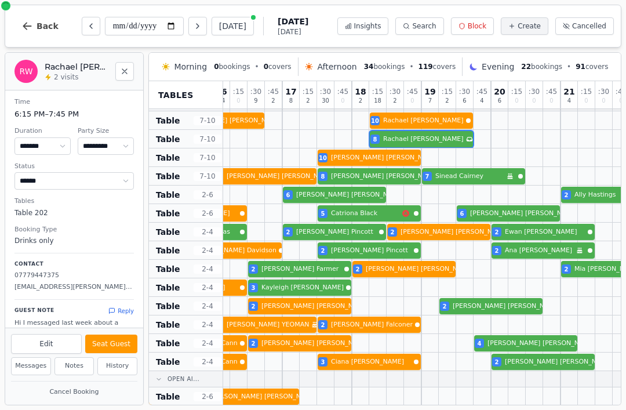
select select "*"
click at [119, 350] on button "Seat Guest" at bounding box center [111, 343] width 52 height 19
select select "******"
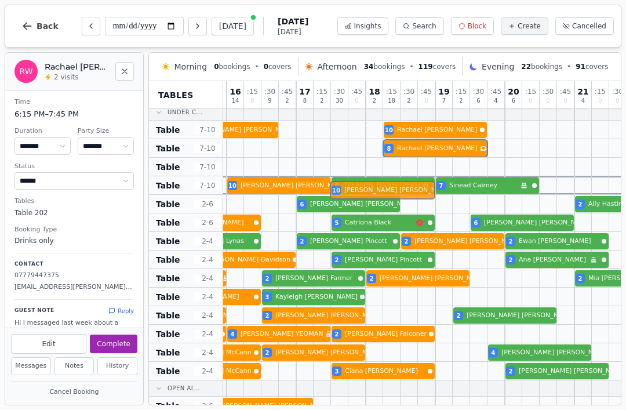
scroll to position [333, 276]
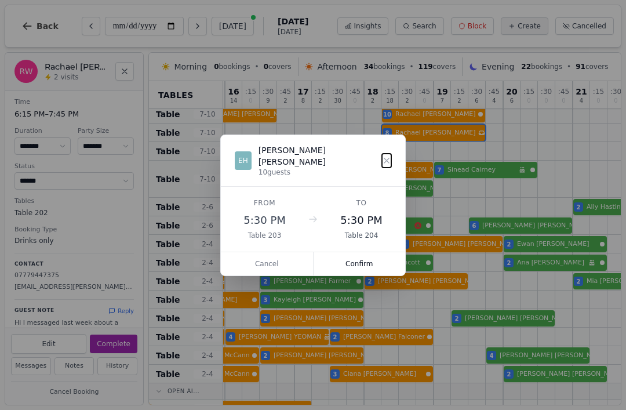
click at [384, 156] on button at bounding box center [386, 161] width 9 height 14
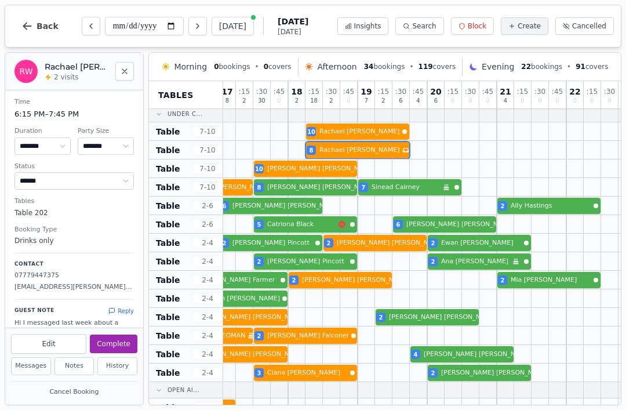
scroll to position [316, 351]
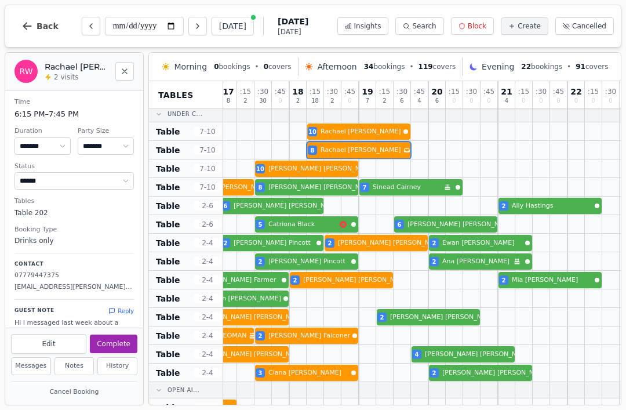
click at [438, 198] on div at bounding box center [436, 205] width 17 height 18
select select "*"
select select "******"
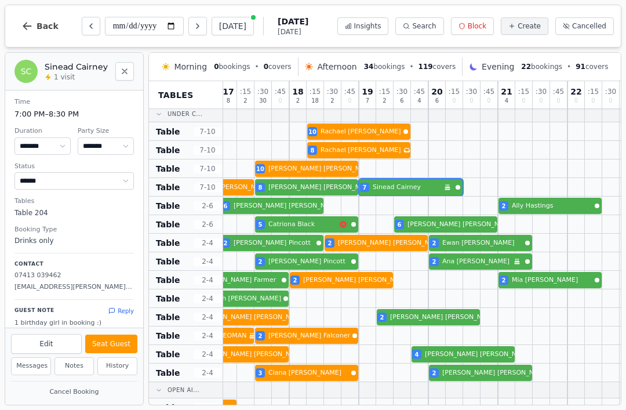
click at [442, 185] on div "10 [PERSON_NAME] 8 [PERSON_NAME] 7 [PERSON_NAME] Birthday celebration" at bounding box center [254, 187] width 765 height 19
